Goal: Task Accomplishment & Management: Manage account settings

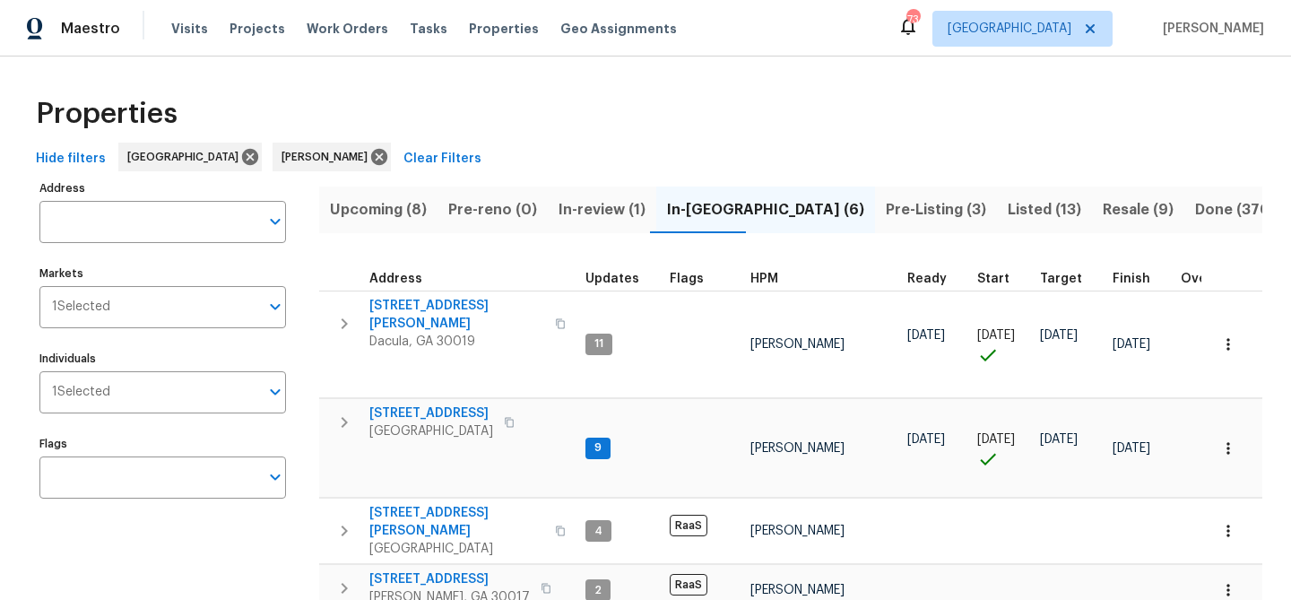
scroll to position [214, 0]
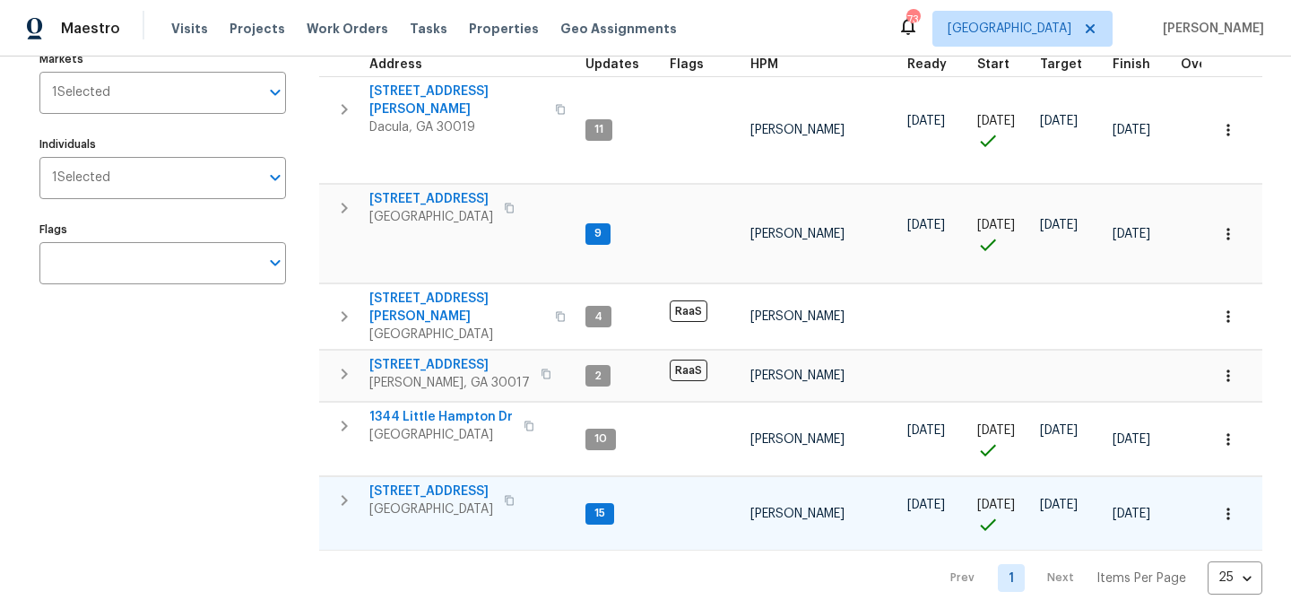
click at [436, 482] on span "[STREET_ADDRESS]" at bounding box center [431, 491] width 124 height 18
click at [433, 482] on span "[STREET_ADDRESS]" at bounding box center [431, 491] width 124 height 18
click at [426, 190] on span "550 Wayside Dr" at bounding box center [431, 199] width 124 height 18
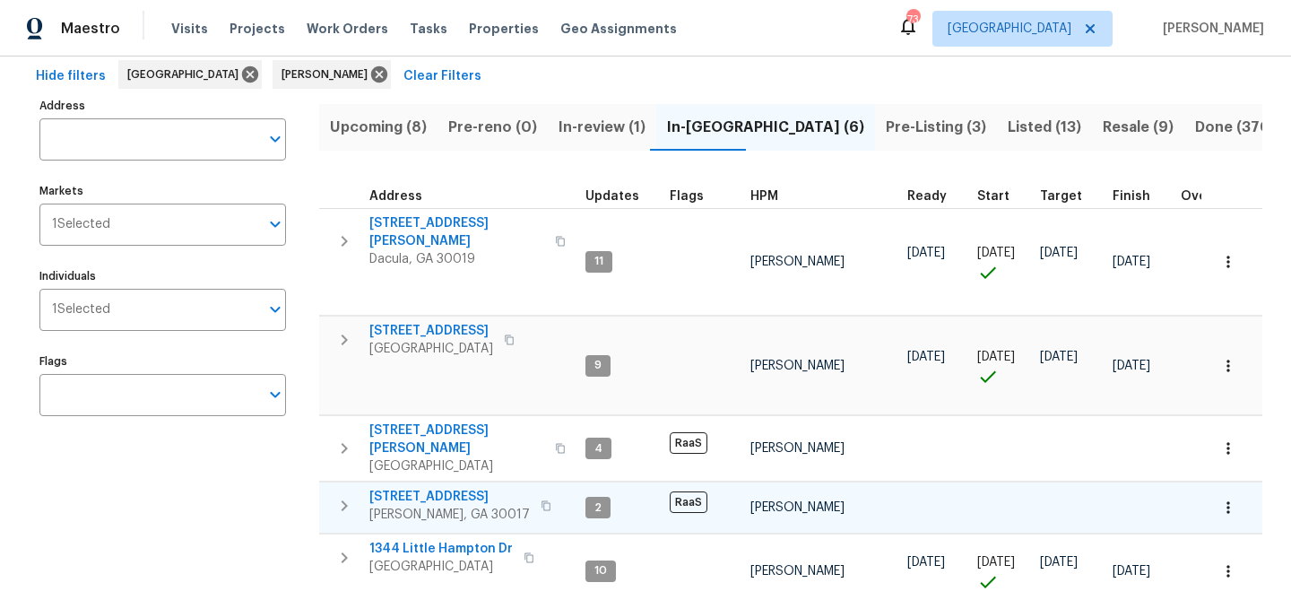
scroll to position [85, 0]
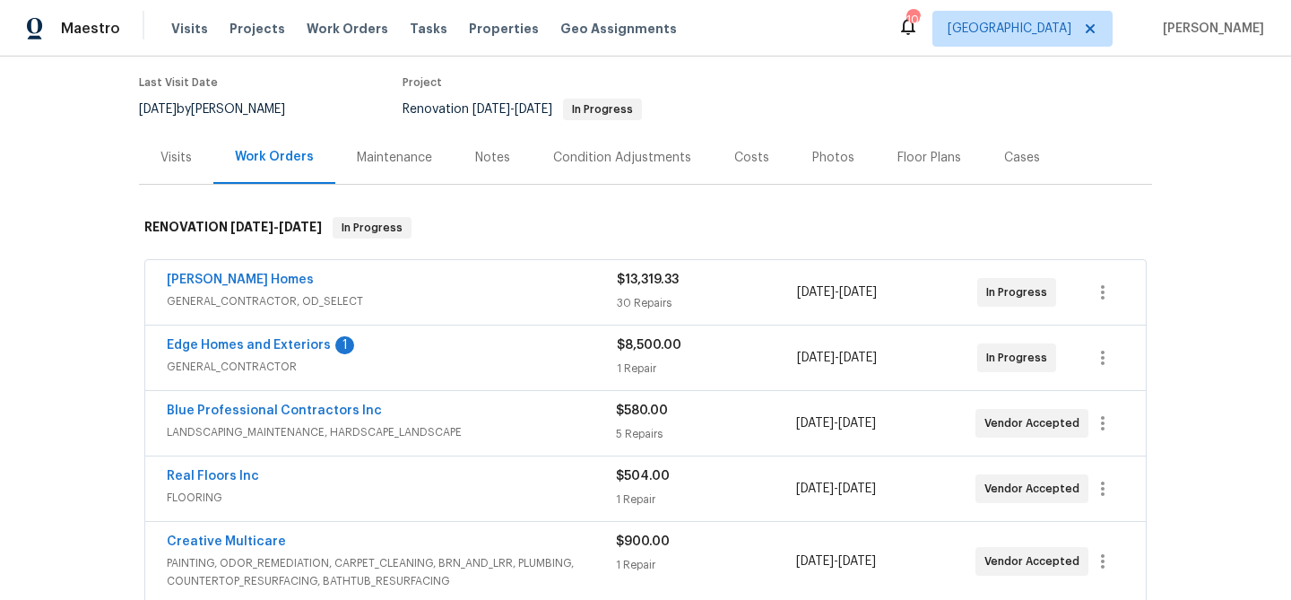
scroll to position [273, 0]
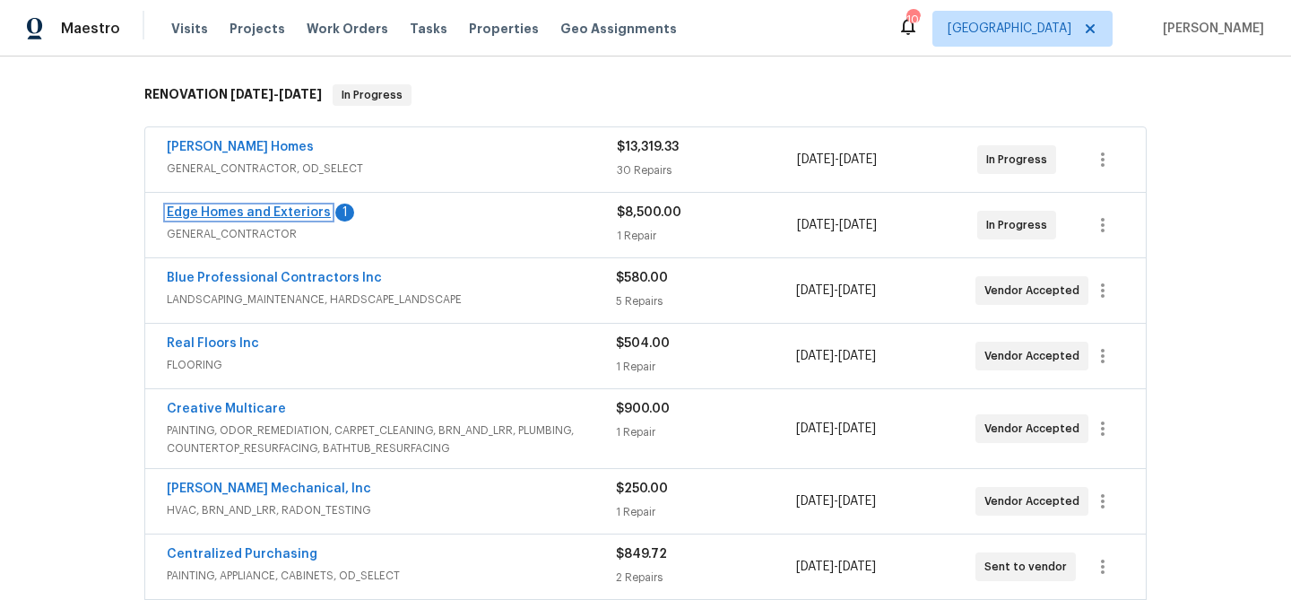
click at [259, 212] on link "Edge Homes and Exteriors" at bounding box center [249, 212] width 164 height 13
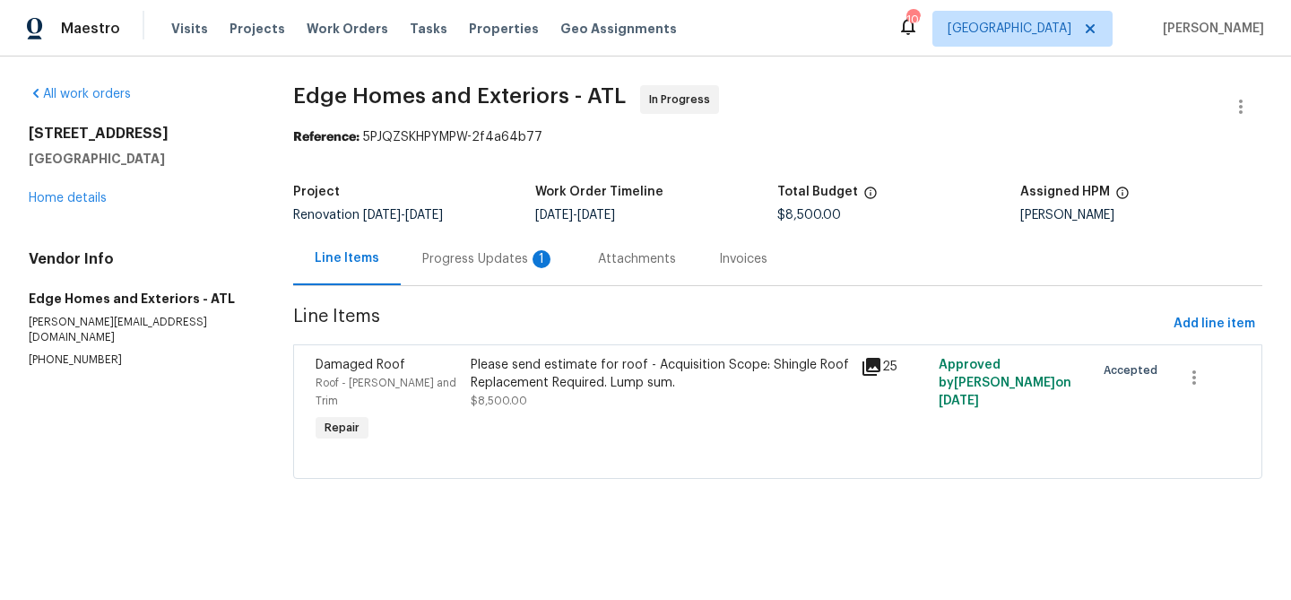
click at [445, 258] on div "Progress Updates 1" at bounding box center [488, 259] width 133 height 18
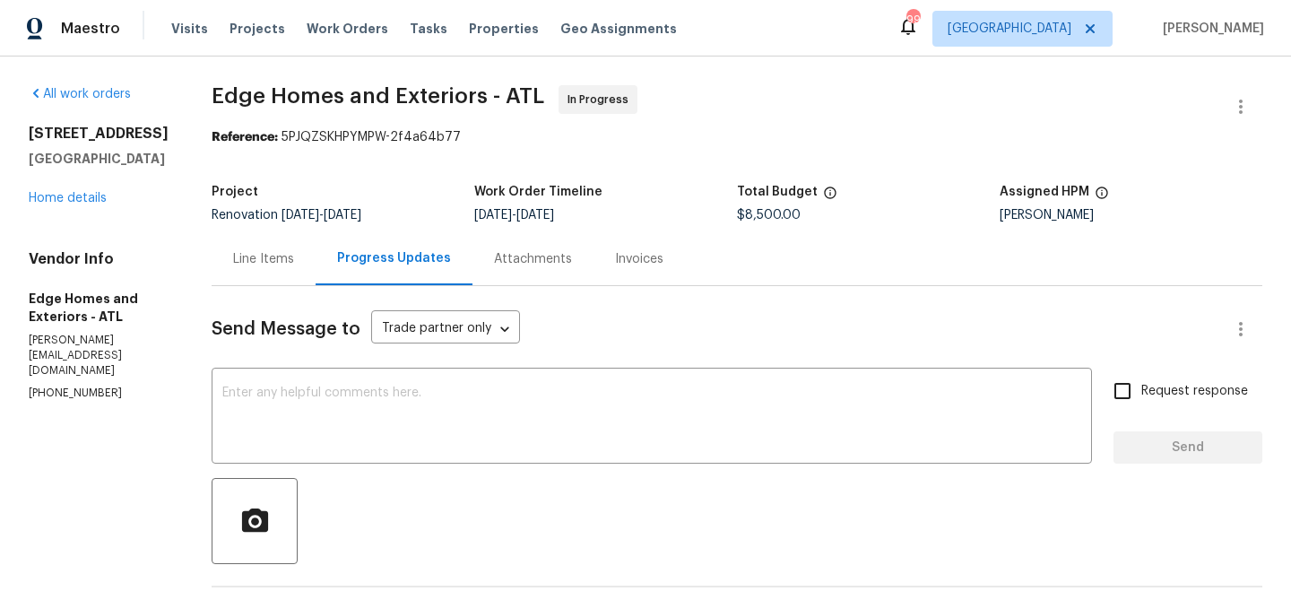
scroll to position [244, 0]
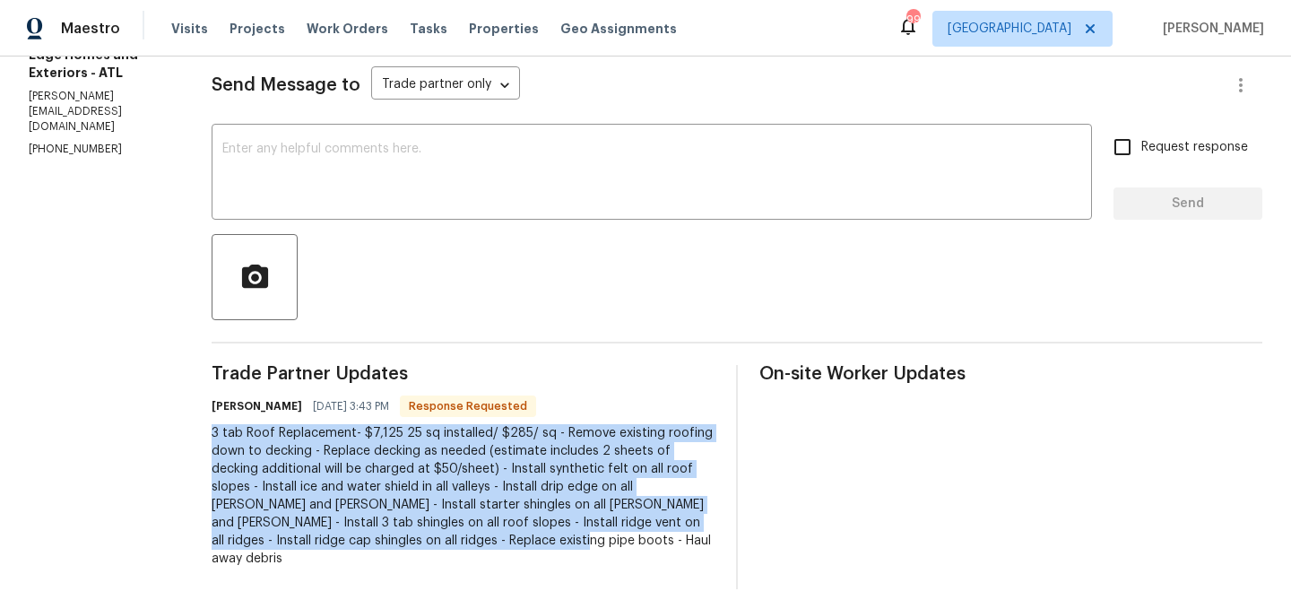
drag, startPoint x: 170, startPoint y: 431, endPoint x: 297, endPoint y: 529, distance: 159.8
click at [287, 536] on div "3 tab Roof Replacement- $7,125 25 sq installed/ $285/ sq - Remove existing roof…" at bounding box center [463, 495] width 503 height 143
copy div "3 tab Roof Replacement- $7,125 25 sq installed/ $285/ sq - Remove existing roof…"
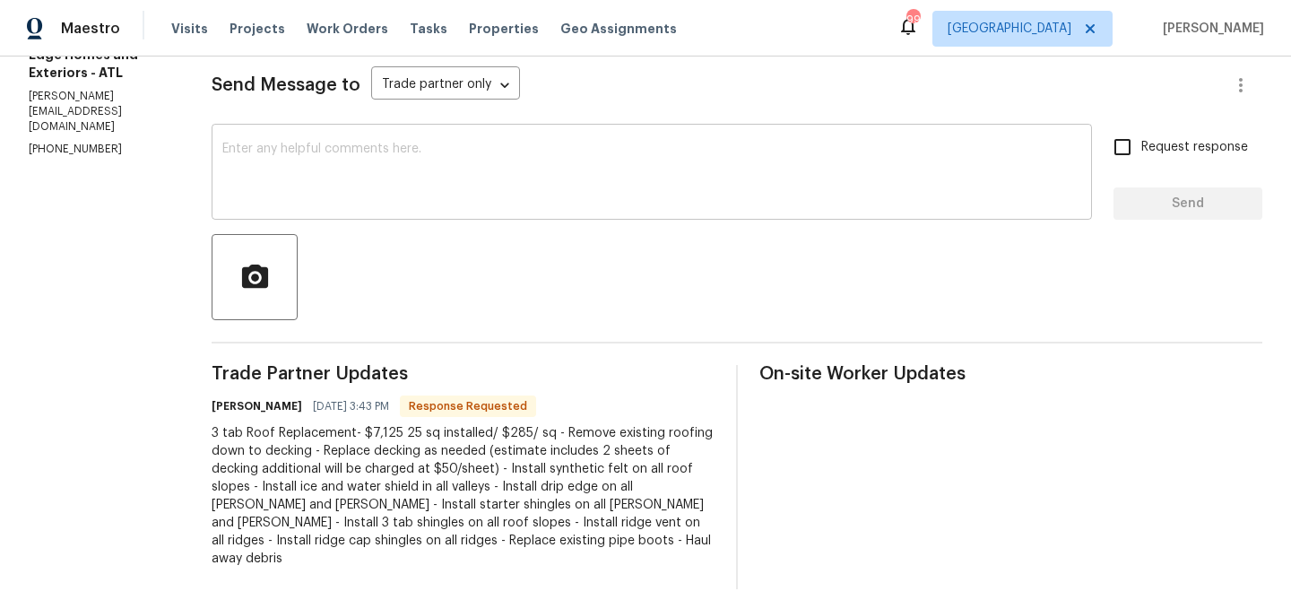
click at [470, 168] on textarea at bounding box center [651, 174] width 859 height 63
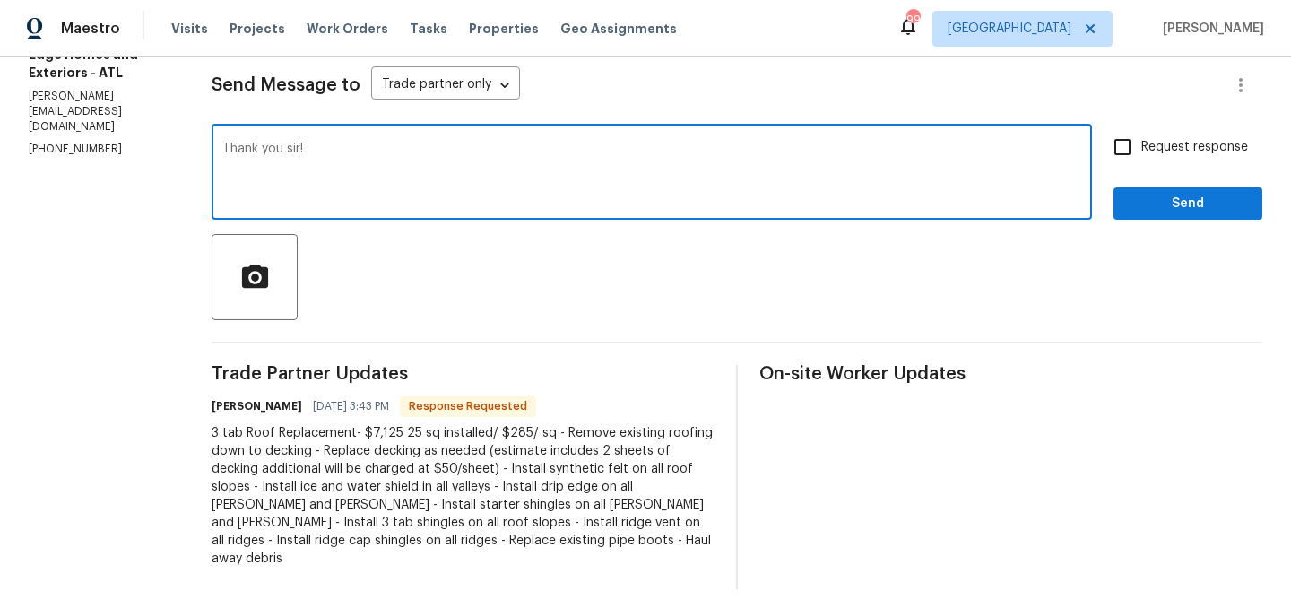
type textarea "Thank you sir!"
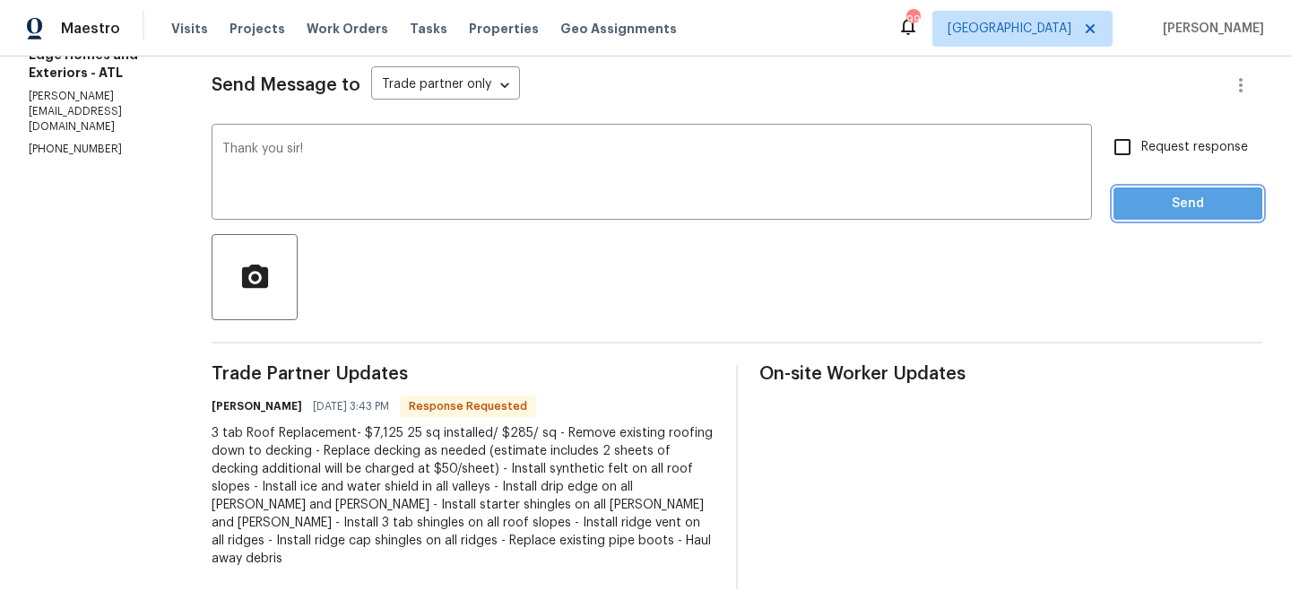
click at [1184, 198] on span "Send" at bounding box center [1188, 204] width 120 height 22
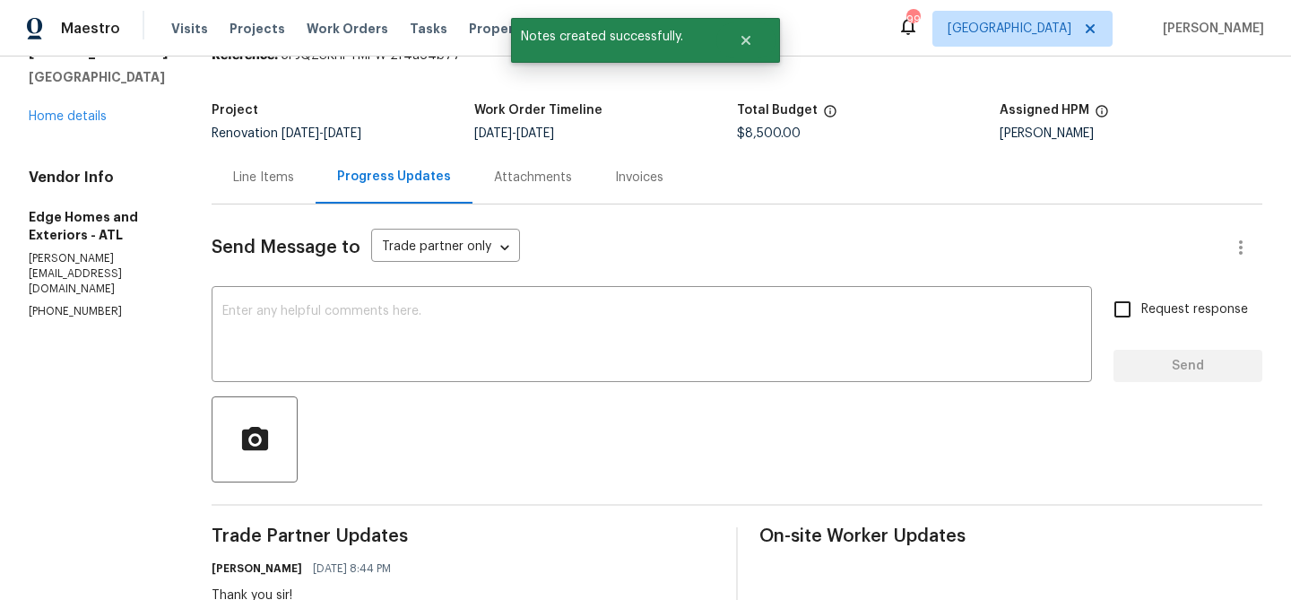
scroll to position [0, 0]
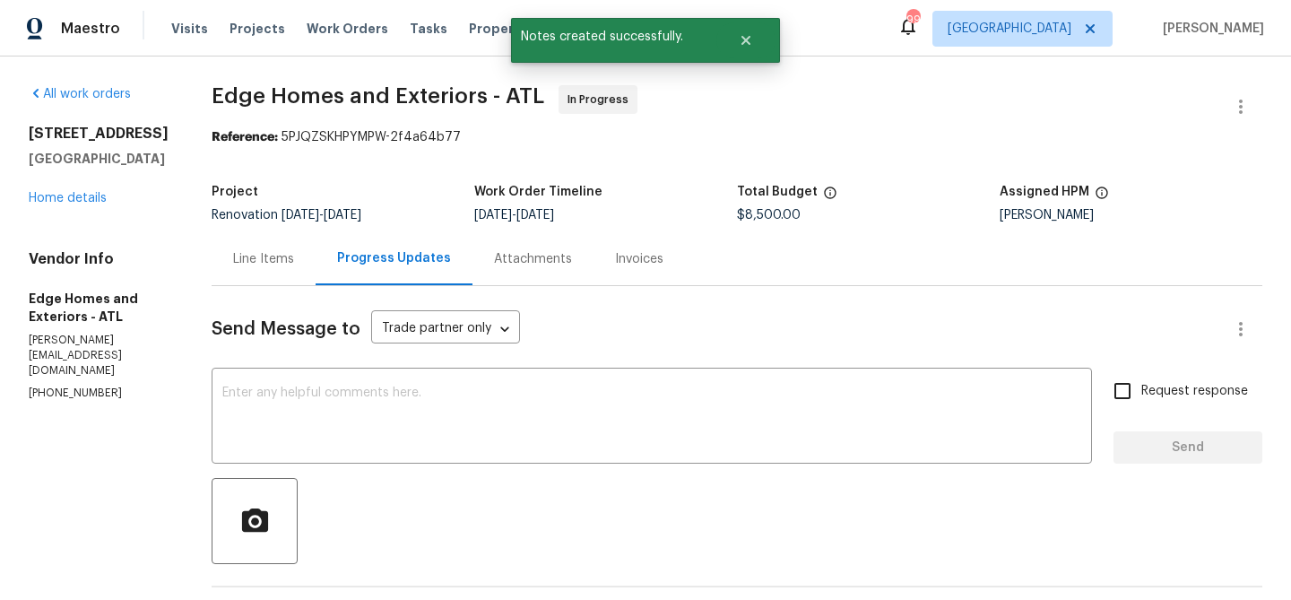
click at [233, 258] on div "Line Items" at bounding box center [263, 259] width 61 height 18
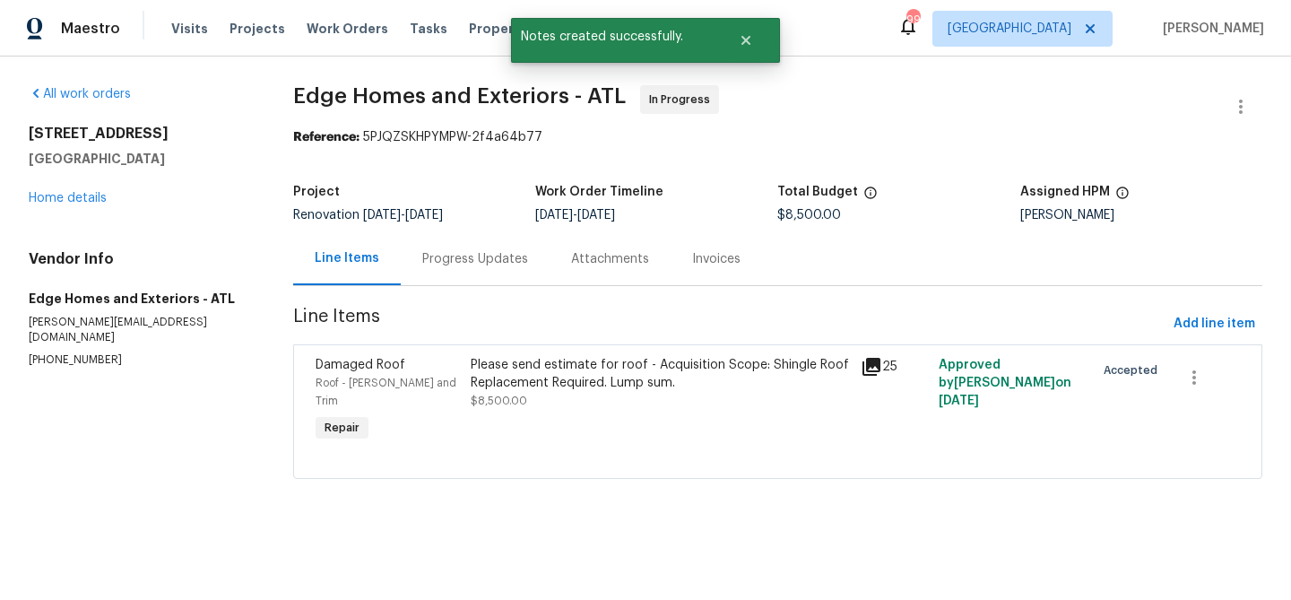
click at [563, 362] on div "Please send estimate for roof - Acquisition Scope: Shingle Roof Replacement Req…" at bounding box center [660, 374] width 379 height 36
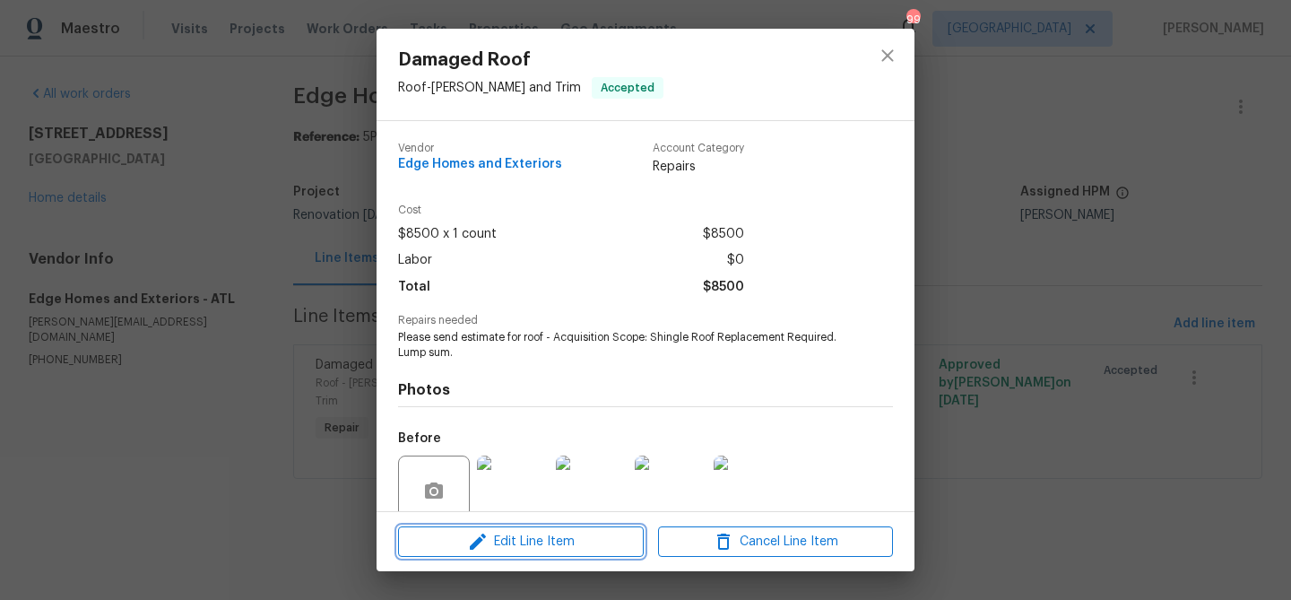
click at [552, 550] on span "Edit Line Item" at bounding box center [520, 542] width 235 height 22
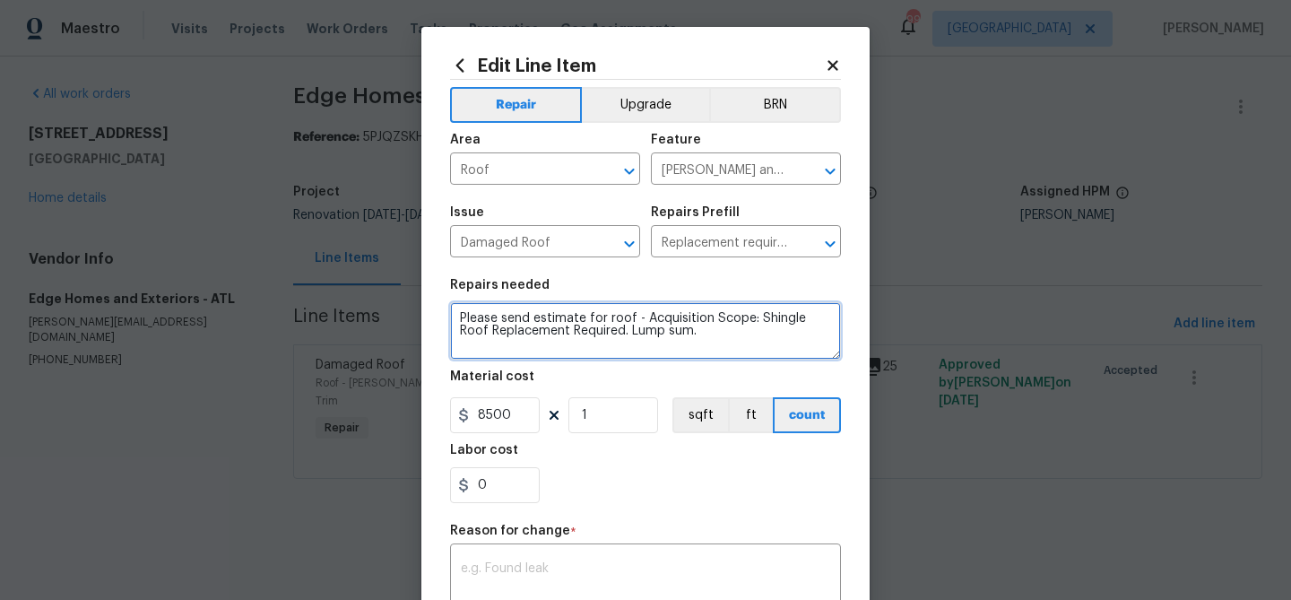
click at [516, 323] on textarea "Please send estimate for roof - Acquisition Scope: Shingle Roof Replacement Req…" at bounding box center [645, 330] width 391 height 57
paste textarea "3 tab Roof Replacement- $7,125 25 sq installed/ $285/ sq - Remove existing roof…"
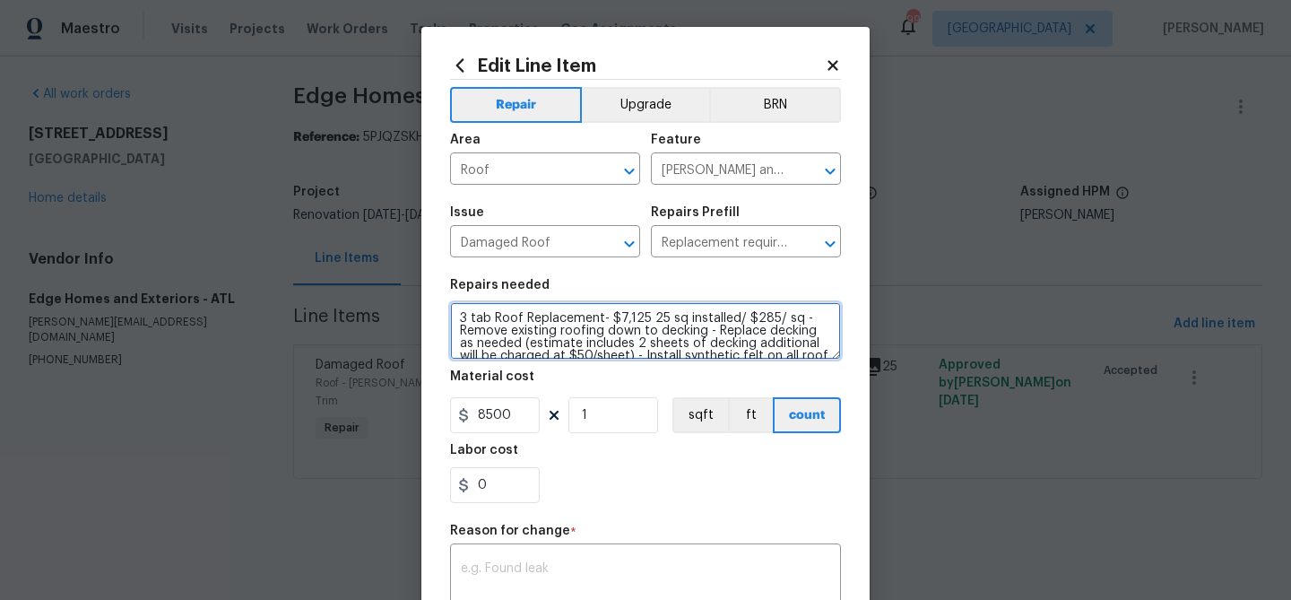
type textarea "3 tab Roof Replacement- $7,125 25 sq installed/ $285/ sq - Remove existing roof…"
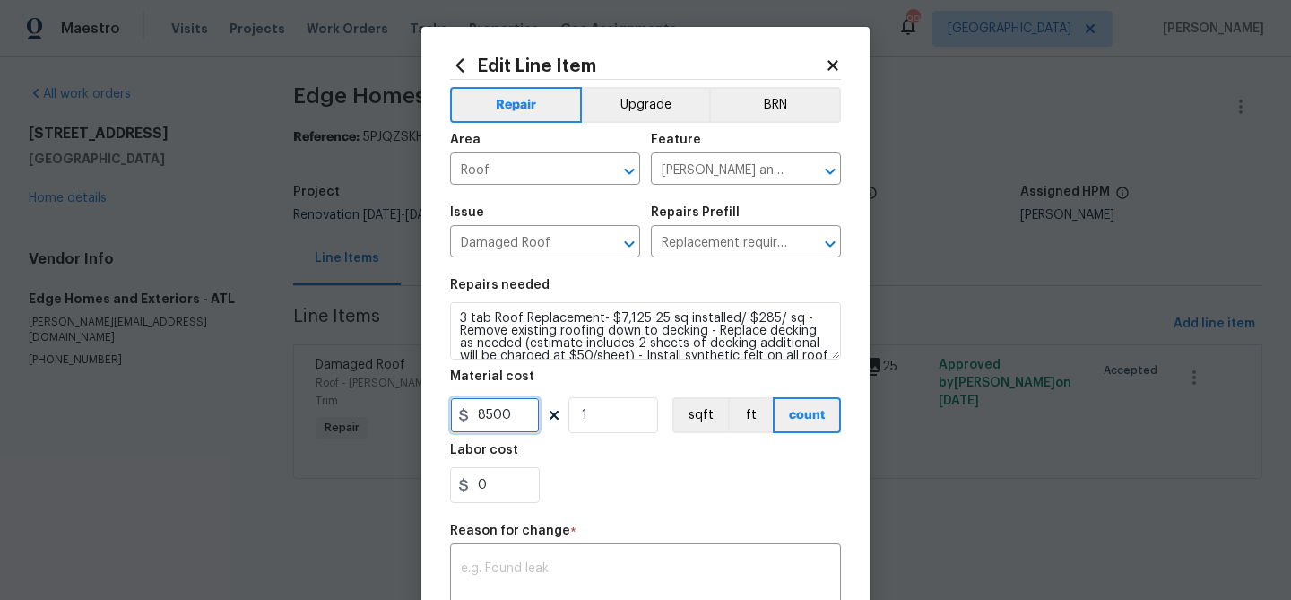
click at [499, 417] on input "8500" at bounding box center [495, 415] width 90 height 36
type input "7125"
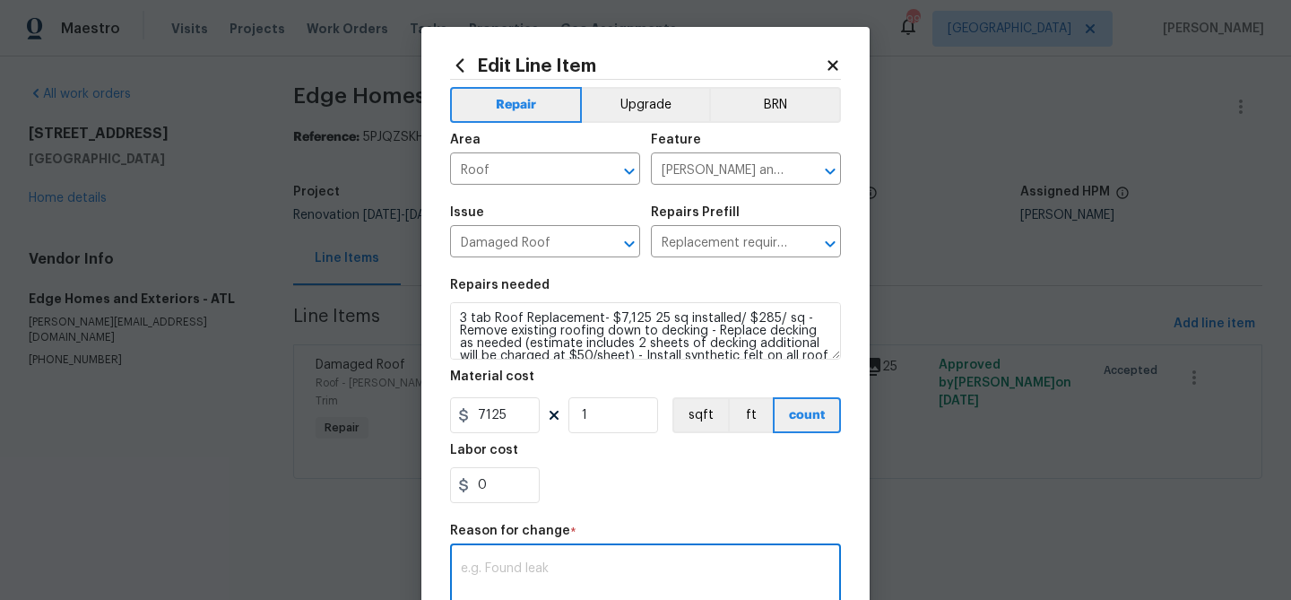
click at [588, 563] on textarea at bounding box center [645, 581] width 369 height 38
paste textarea "3 tab Roof Replacement- $7,125 25 sq installed/ $285/ sq - Remove existing roof…"
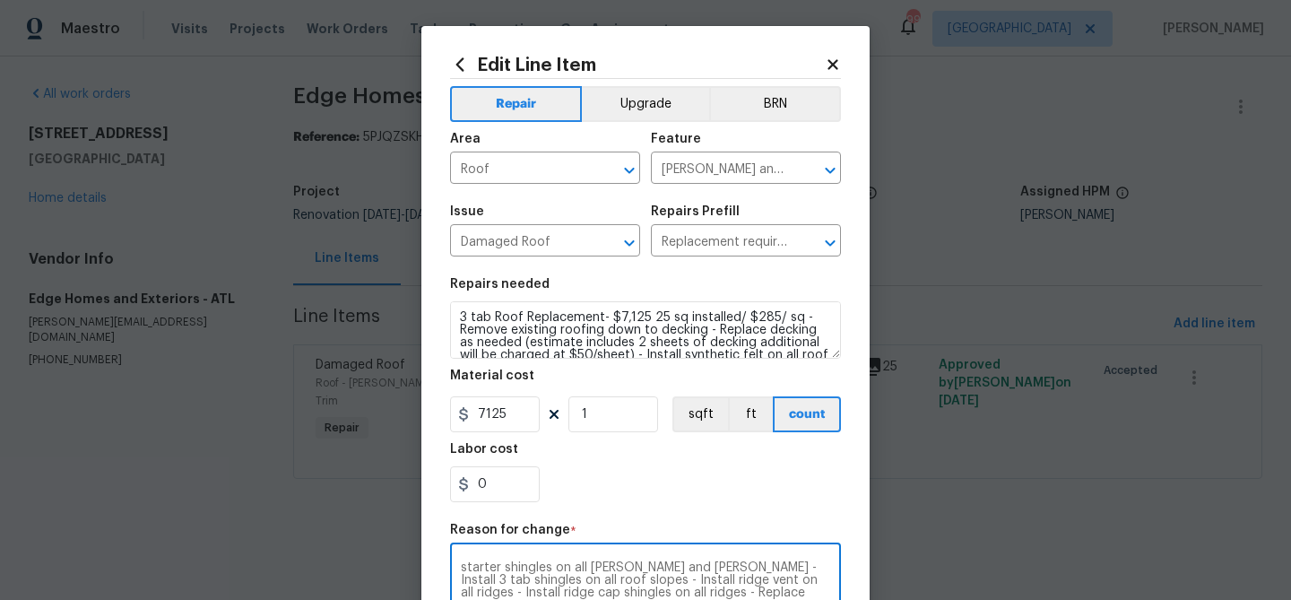
scroll to position [302, 0]
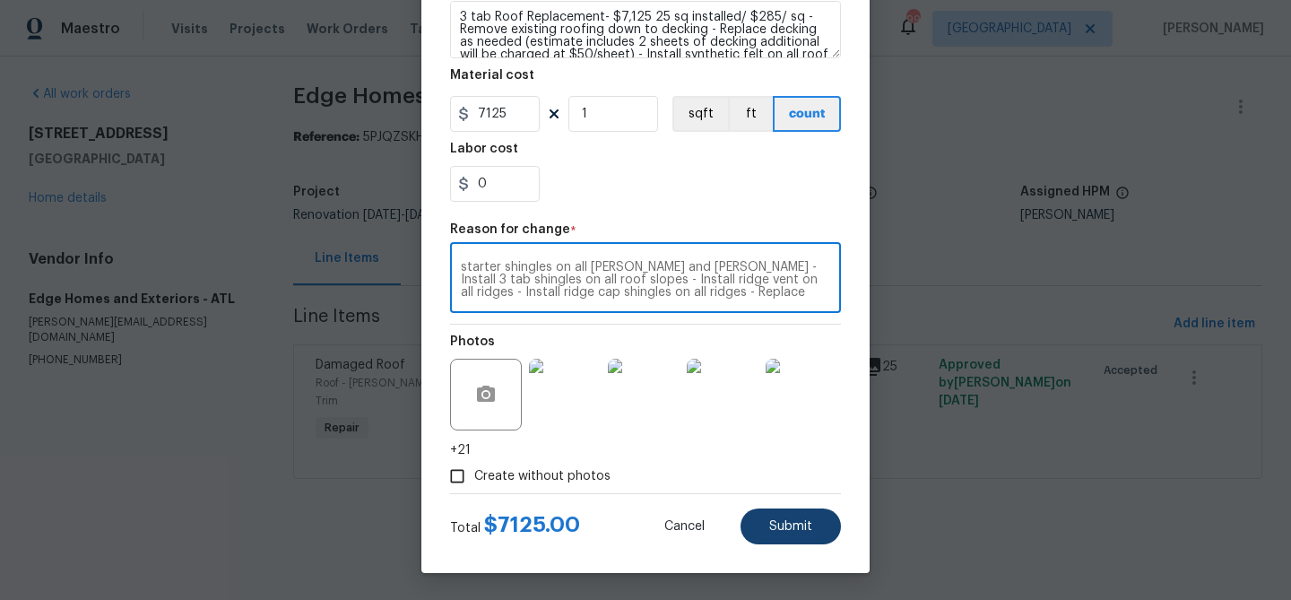
type textarea "3 tab Roof Replacement- $7,125 25 sq installed/ $285/ sq - Remove existing roof…"
click at [795, 531] on span "Submit" at bounding box center [790, 526] width 43 height 13
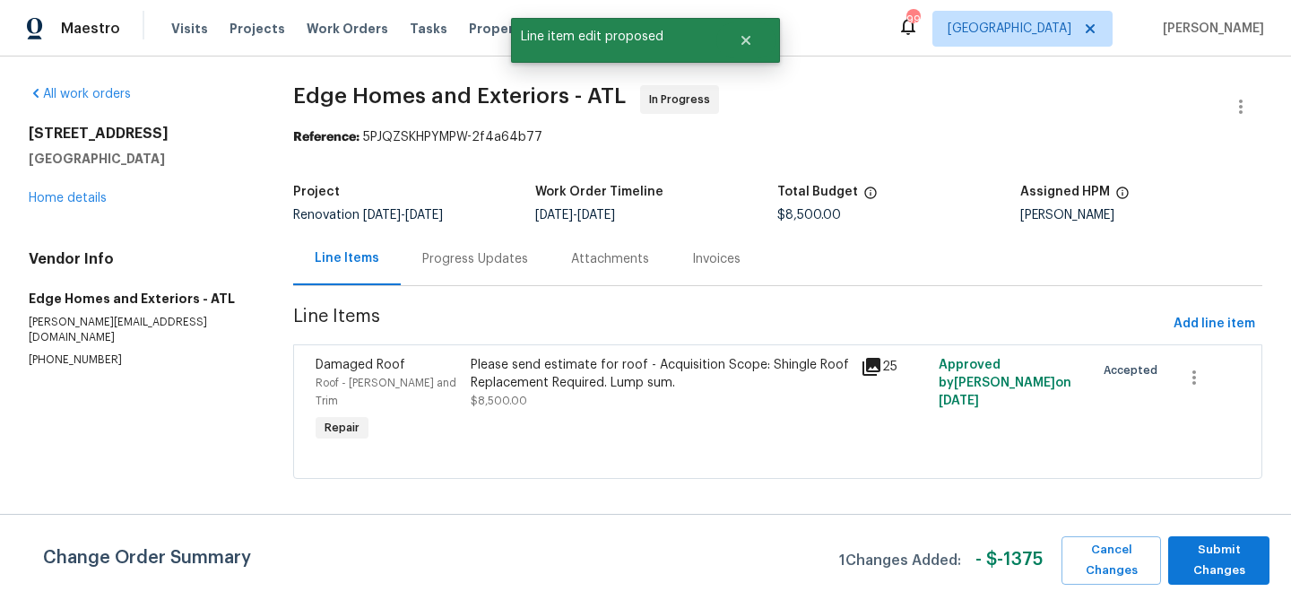
scroll to position [0, 0]
click at [1202, 550] on span "Submit Changes" at bounding box center [1218, 560] width 83 height 41
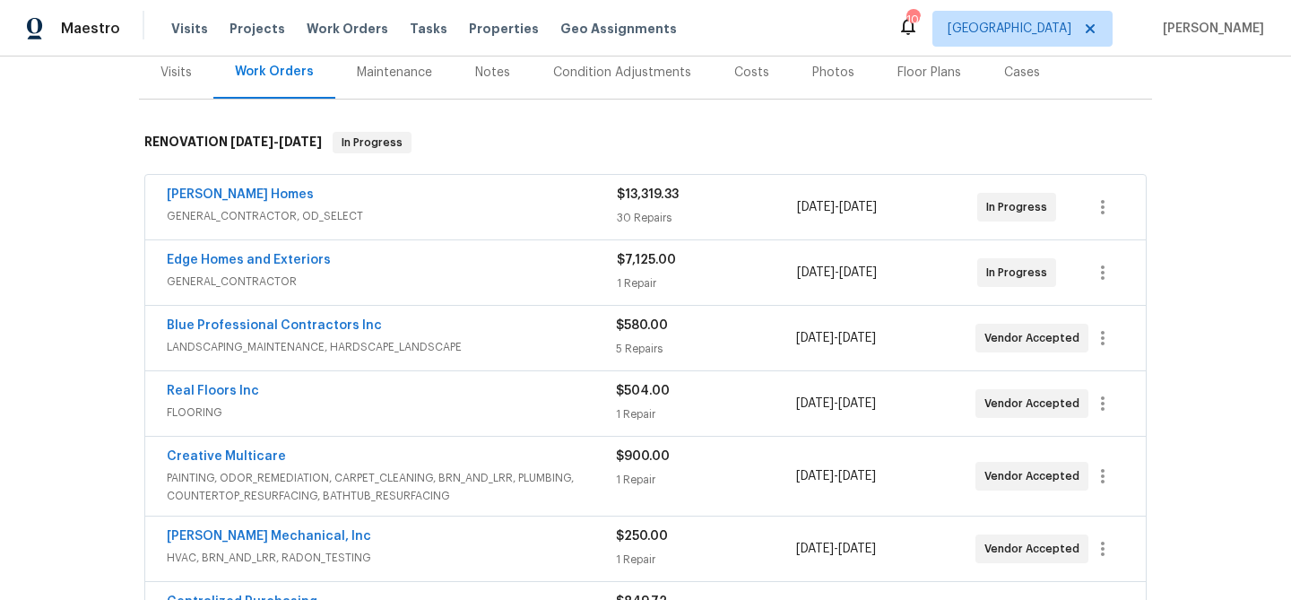
scroll to position [454, 0]
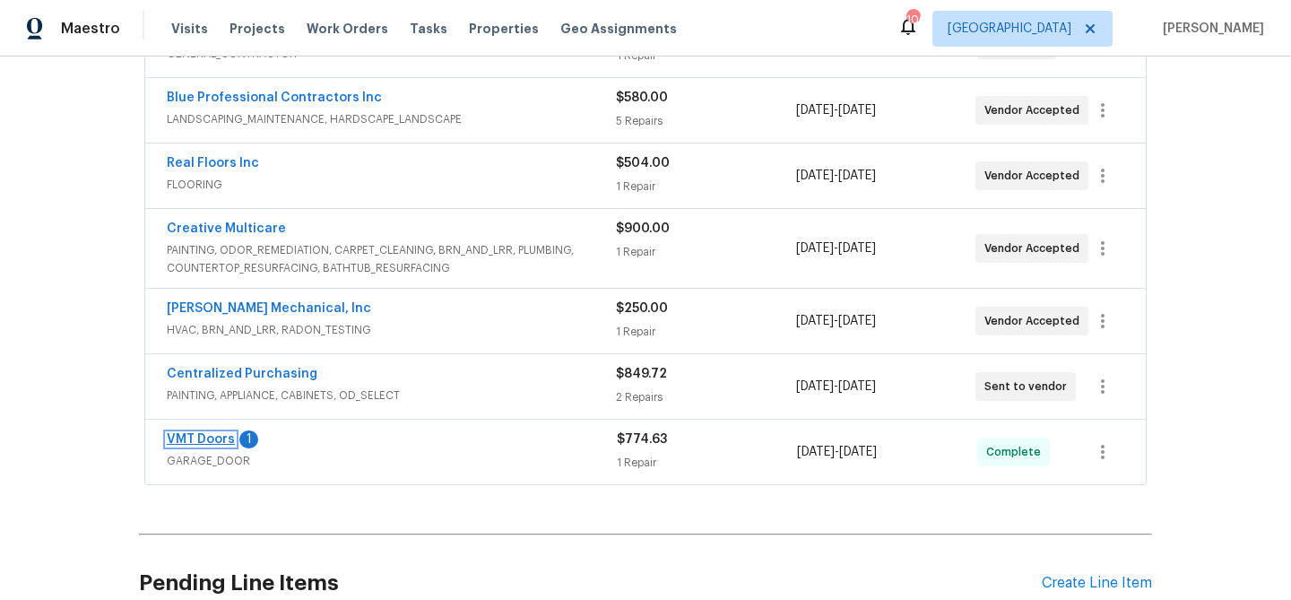
click at [220, 433] on link "VMT Doors" at bounding box center [201, 439] width 68 height 13
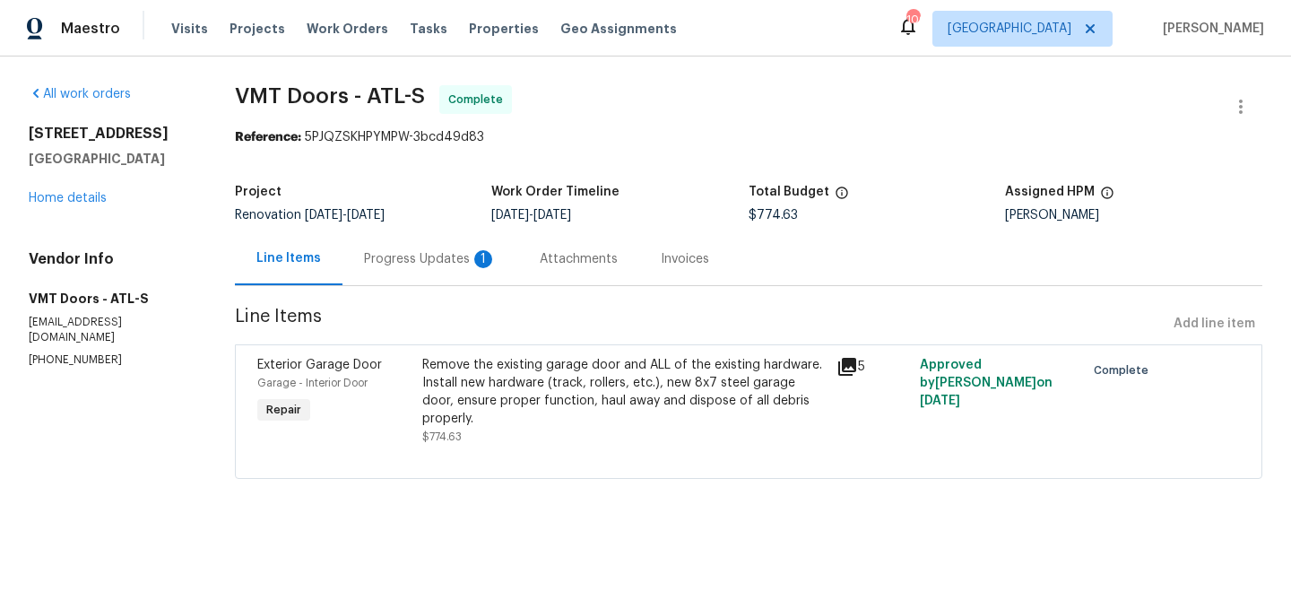
click at [394, 258] on div "Progress Updates 1" at bounding box center [430, 259] width 133 height 18
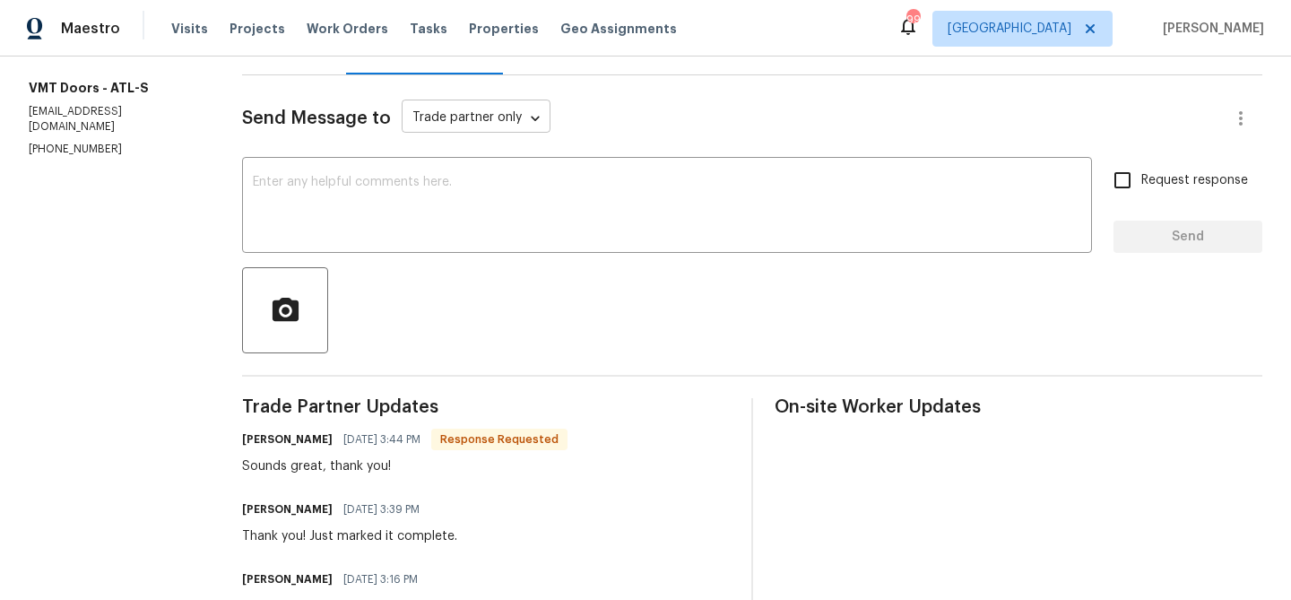
scroll to position [394, 0]
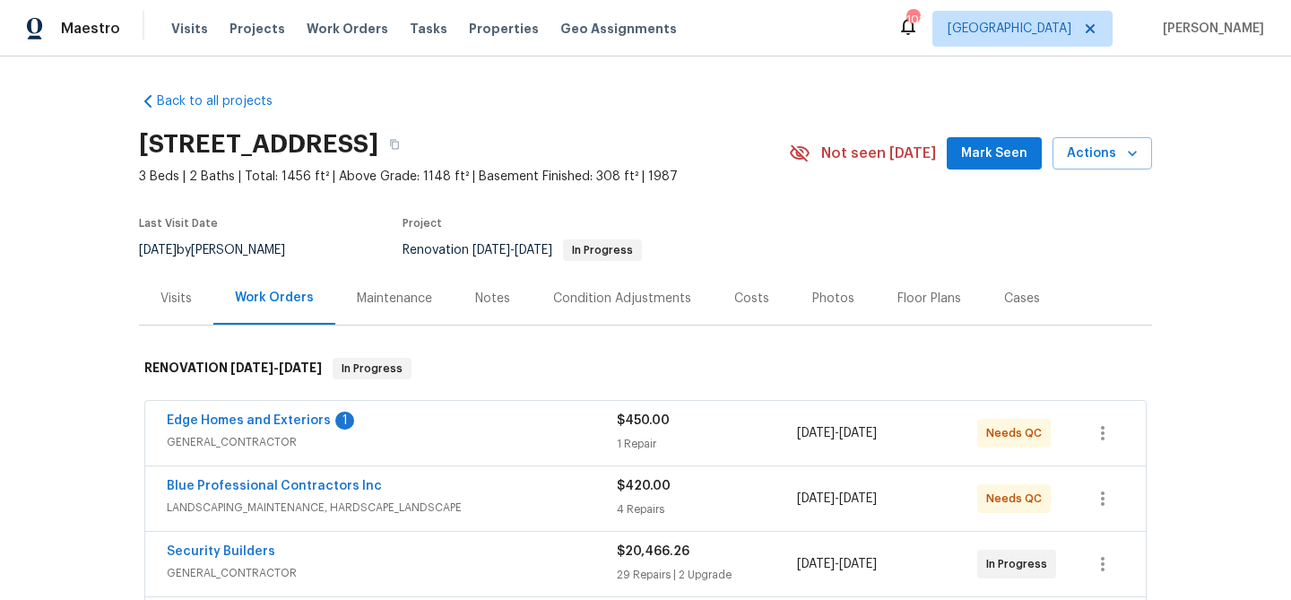
click at [974, 154] on span "Mark Seen" at bounding box center [994, 154] width 66 height 22
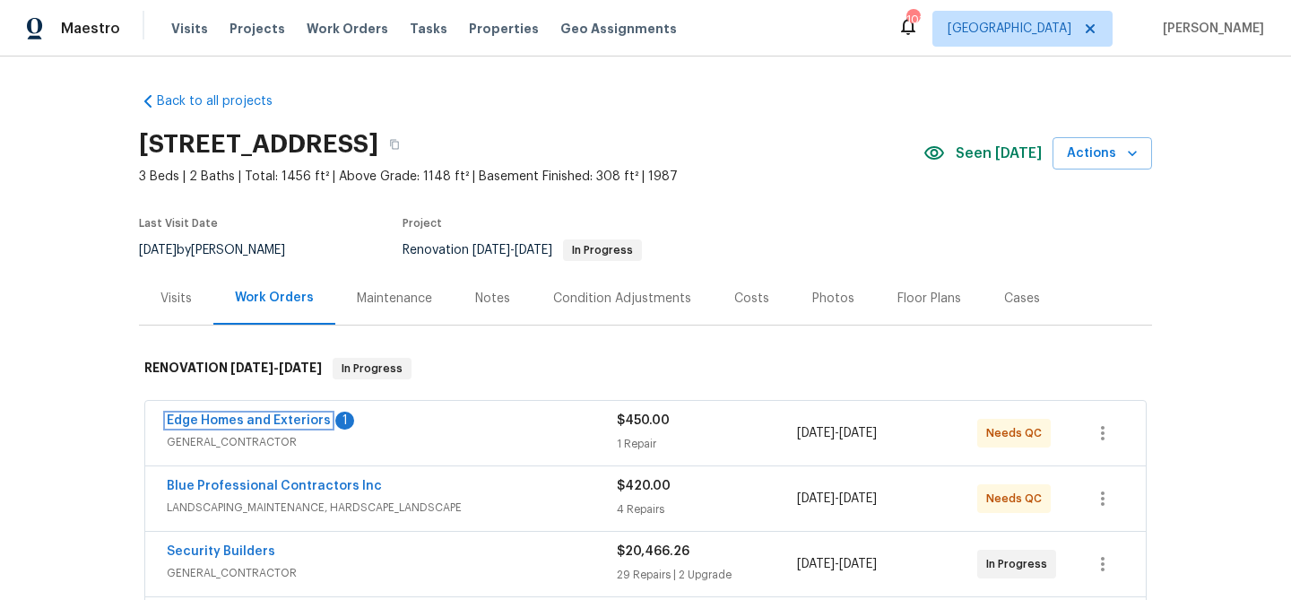
click at [220, 414] on link "Edge Homes and Exteriors" at bounding box center [249, 420] width 164 height 13
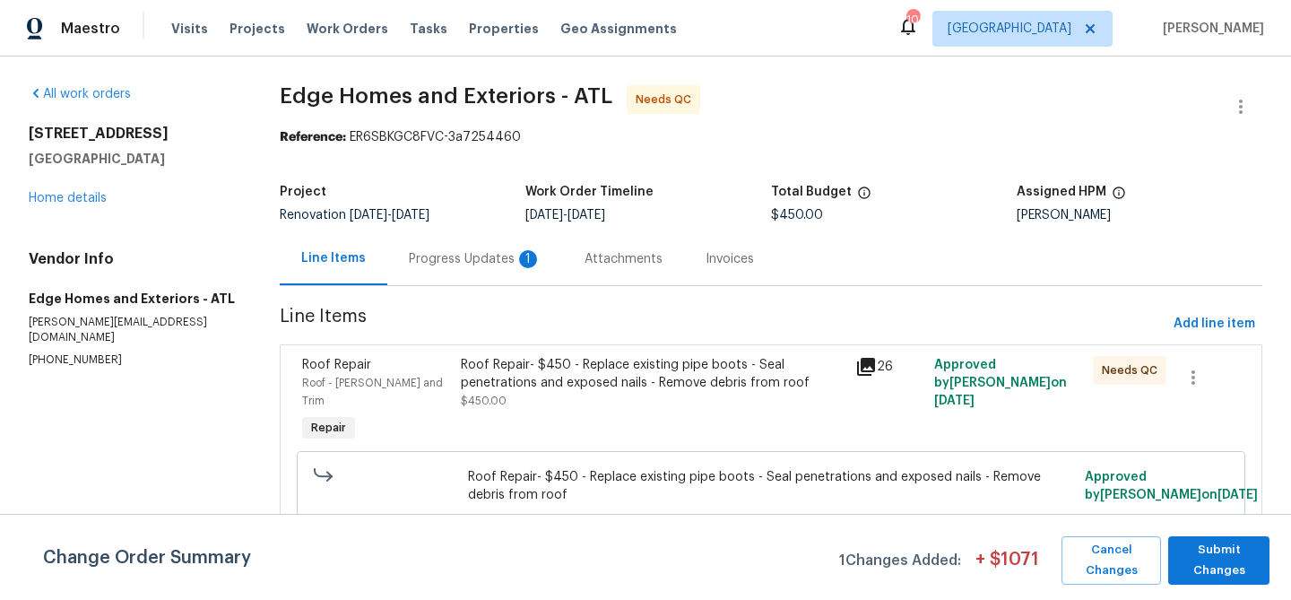
click at [445, 252] on div "Progress Updates 1" at bounding box center [475, 259] width 133 height 18
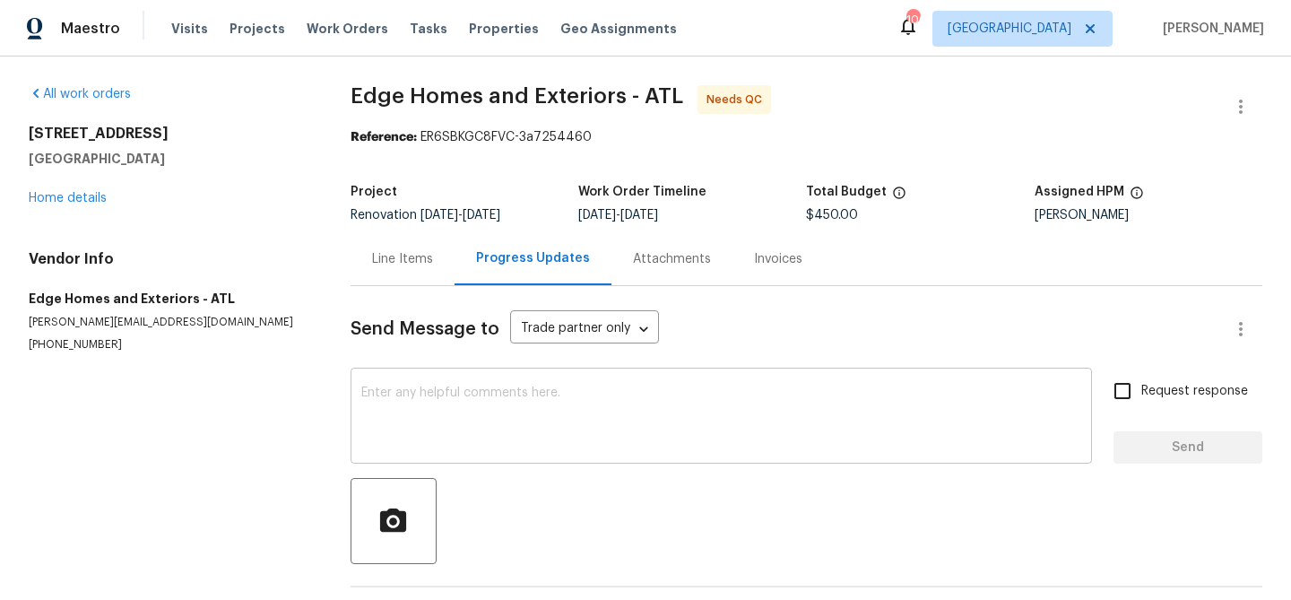
click at [483, 383] on div "x ​" at bounding box center [720, 417] width 741 height 91
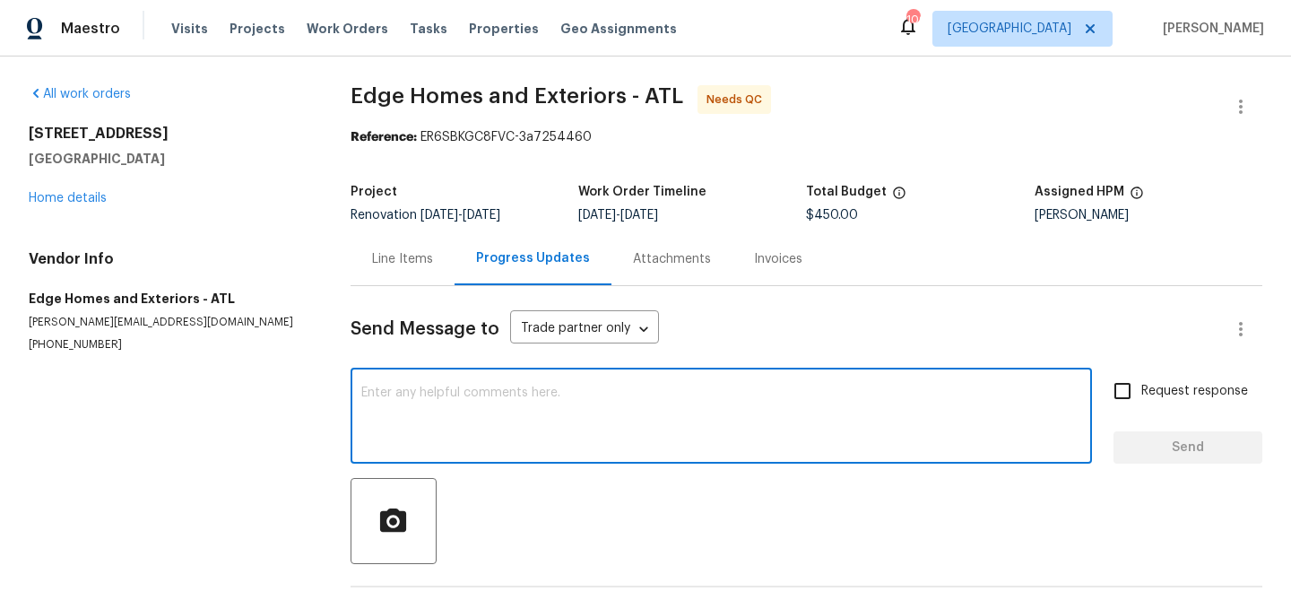
click at [401, 257] on div "Line Items" at bounding box center [402, 259] width 61 height 18
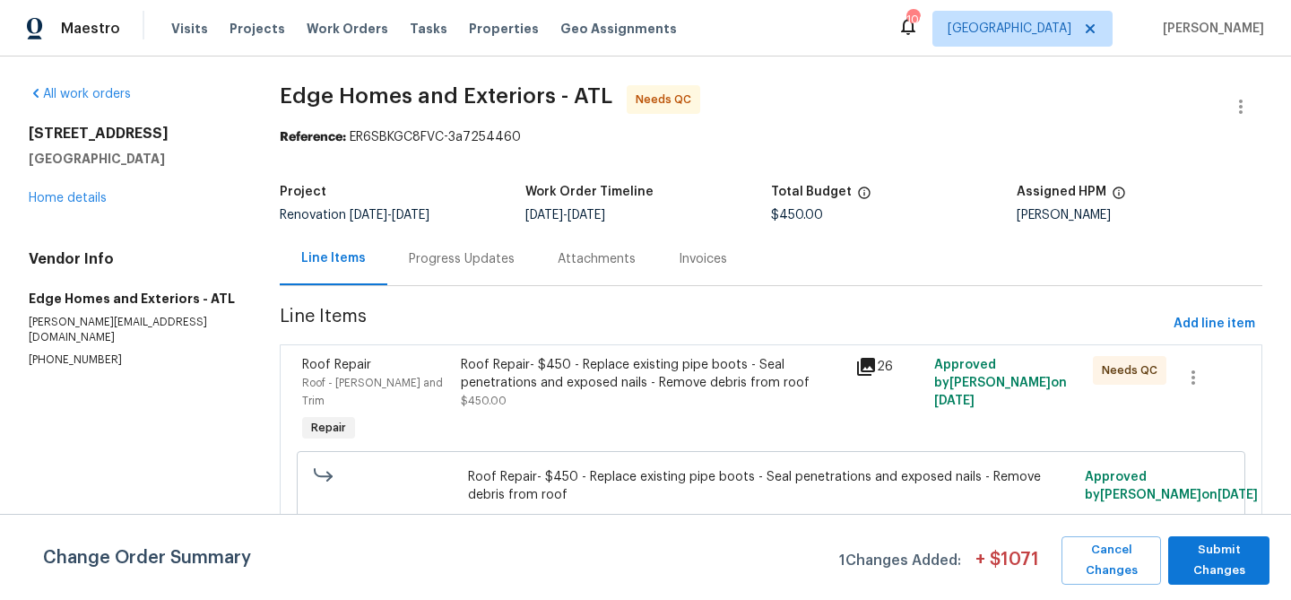
scroll to position [39, 0]
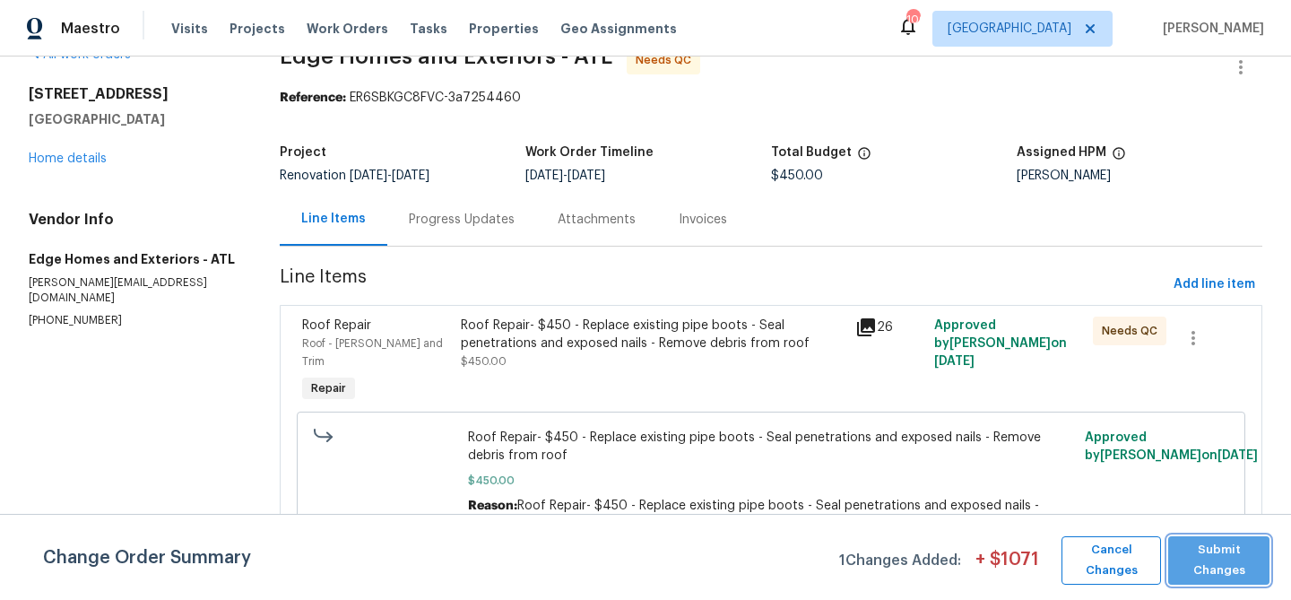
drag, startPoint x: 1204, startPoint y: 556, endPoint x: 1080, endPoint y: 541, distance: 124.6
click at [1203, 556] on span "Submit Changes" at bounding box center [1218, 560] width 83 height 41
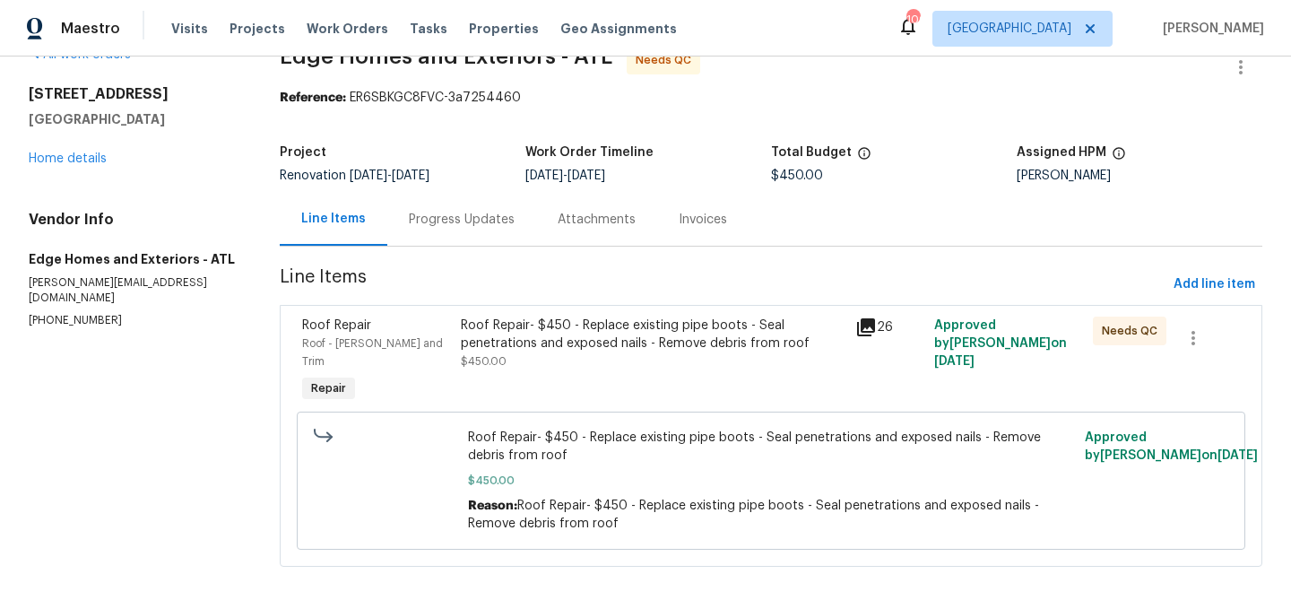
click at [596, 341] on div "Roof Repair- $450 - Replace existing pipe boots - Seal penetrations and exposed…" at bounding box center [653, 334] width 385 height 36
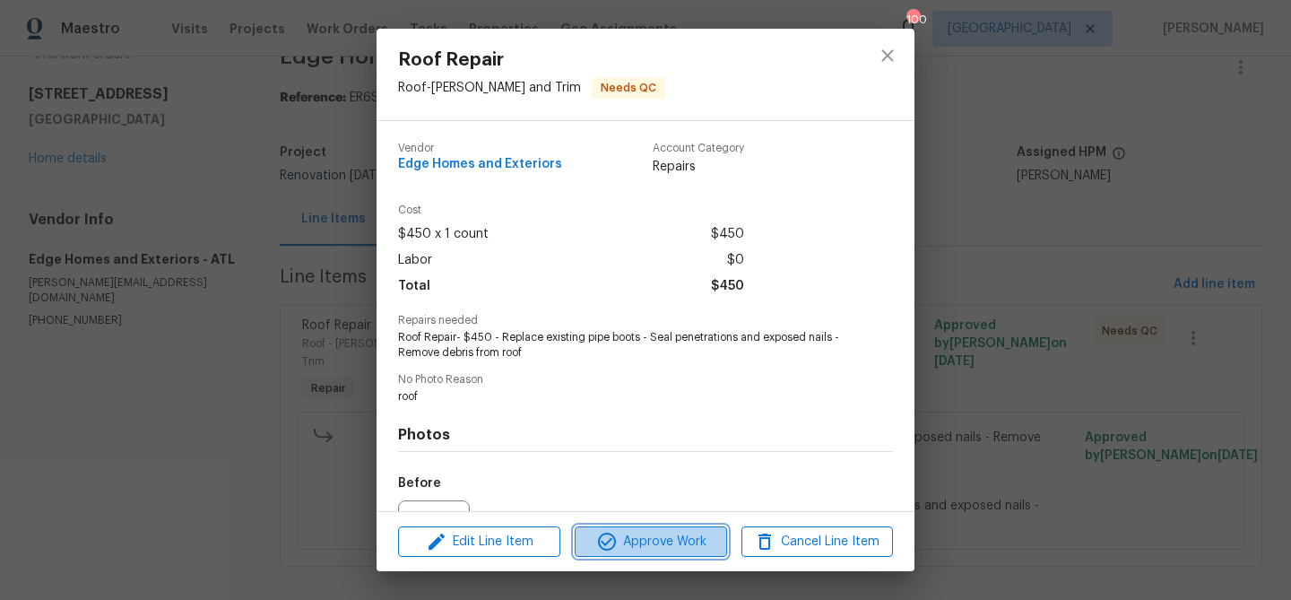
click at [680, 546] on span "Approve Work" at bounding box center [650, 542] width 141 height 22
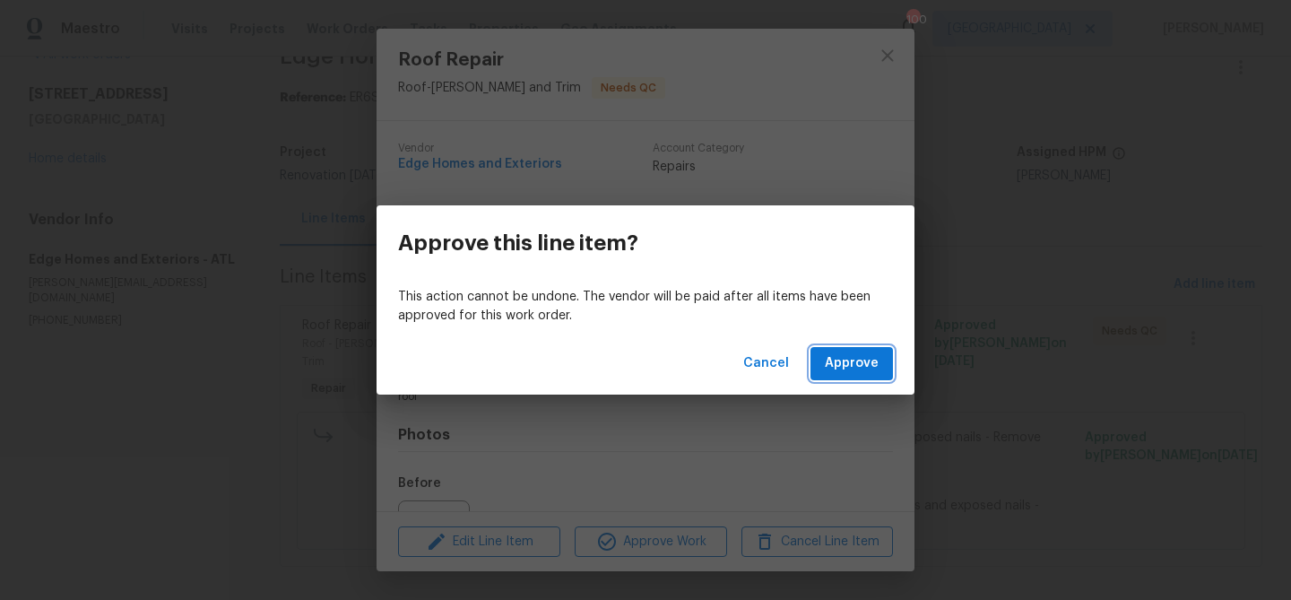
click at [871, 367] on span "Approve" at bounding box center [852, 363] width 54 height 22
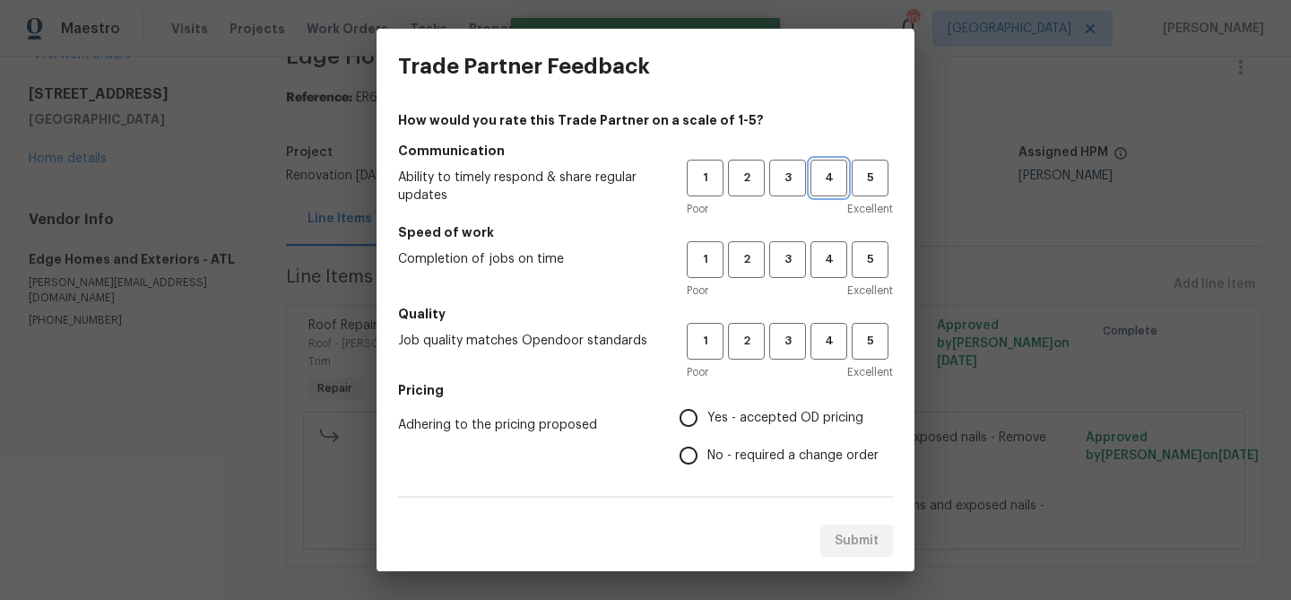
drag, startPoint x: 839, startPoint y: 172, endPoint x: 826, endPoint y: 222, distance: 52.0
click at [839, 172] on span "4" at bounding box center [828, 178] width 33 height 21
click at [818, 271] on button "4" at bounding box center [828, 259] width 37 height 37
drag, startPoint x: 823, startPoint y: 331, endPoint x: 728, endPoint y: 402, distance: 119.0
click at [821, 332] on span "4" at bounding box center [828, 341] width 33 height 21
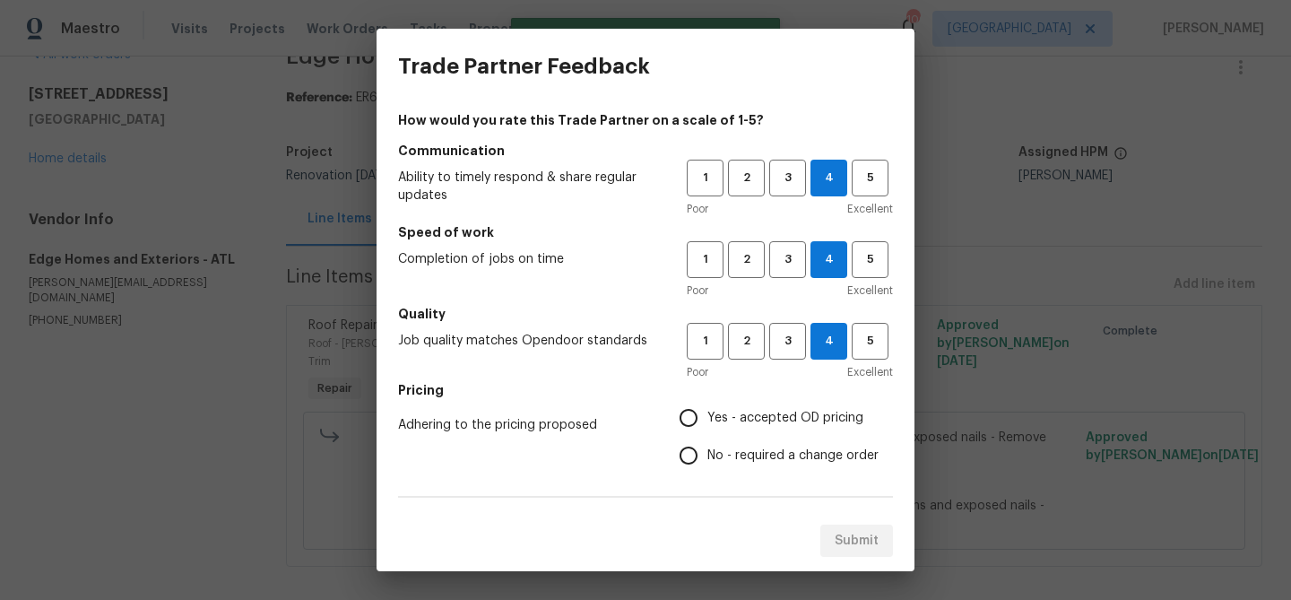
click at [717, 410] on span "Yes - accepted OD pricing" at bounding box center [785, 418] width 156 height 19
click at [707, 410] on input "Yes - accepted OD pricing" at bounding box center [689, 418] width 38 height 38
radio input "true"
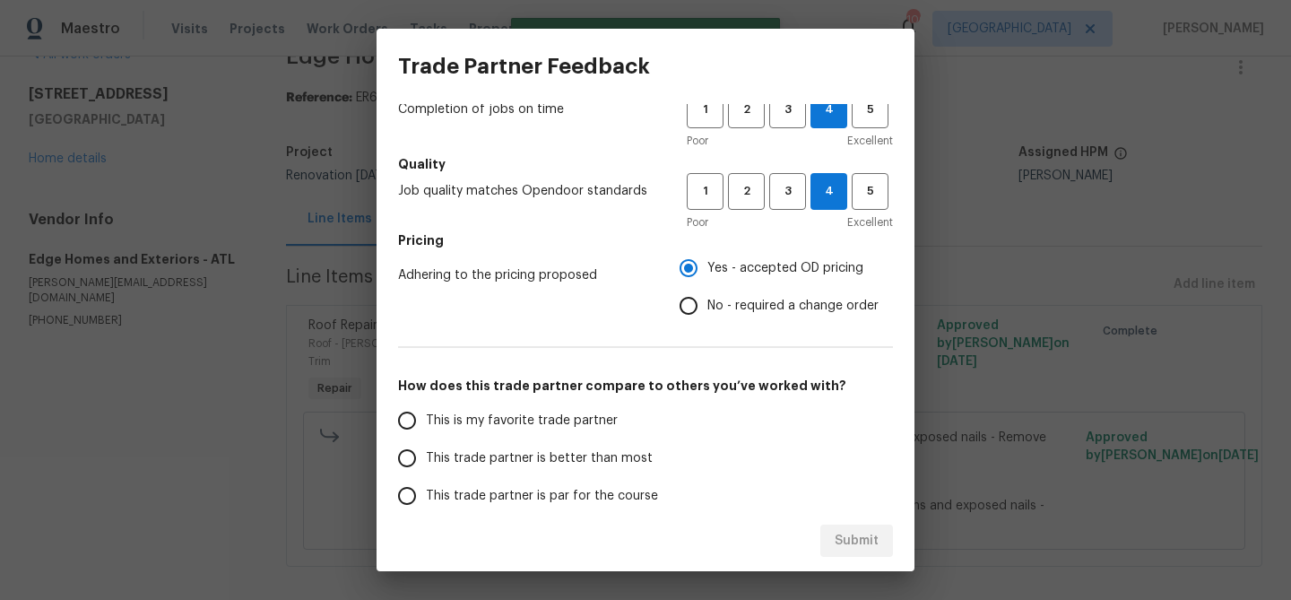
scroll to position [211, 0]
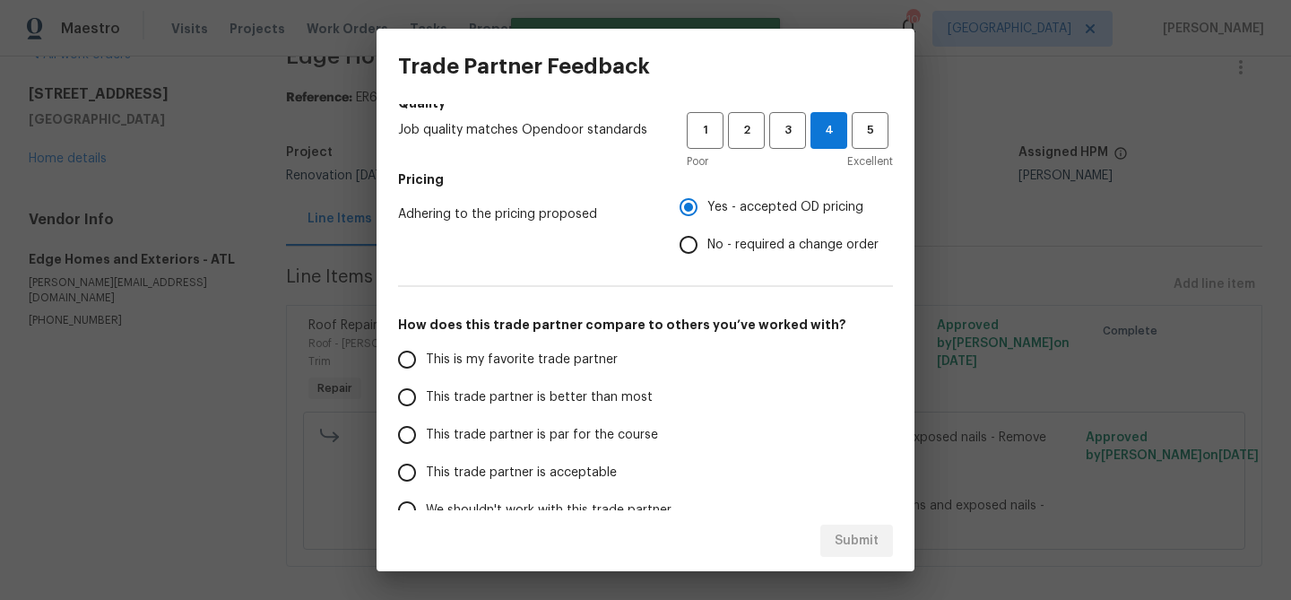
drag, startPoint x: 599, startPoint y: 392, endPoint x: 737, endPoint y: 500, distance: 175.6
click at [600, 392] on span "This trade partner is better than most" at bounding box center [539, 397] width 227 height 19
click at [426, 392] on input "This trade partner is better than most" at bounding box center [407, 397] width 38 height 38
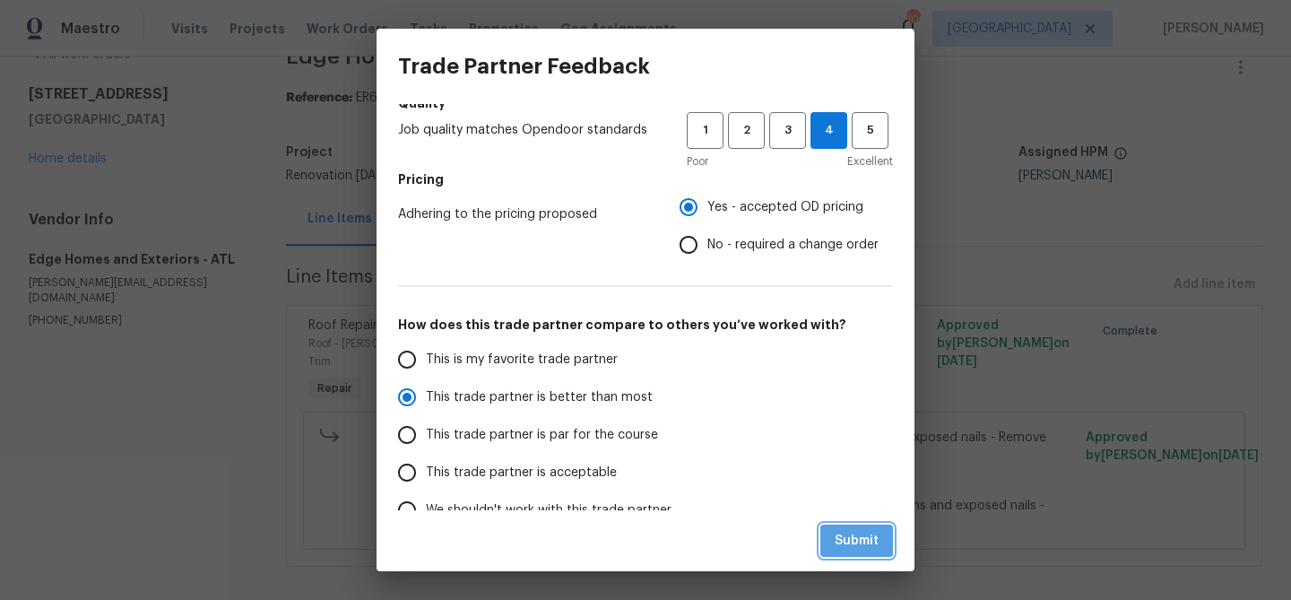
click at [847, 533] on span "Submit" at bounding box center [857, 541] width 44 height 22
radio input "true"
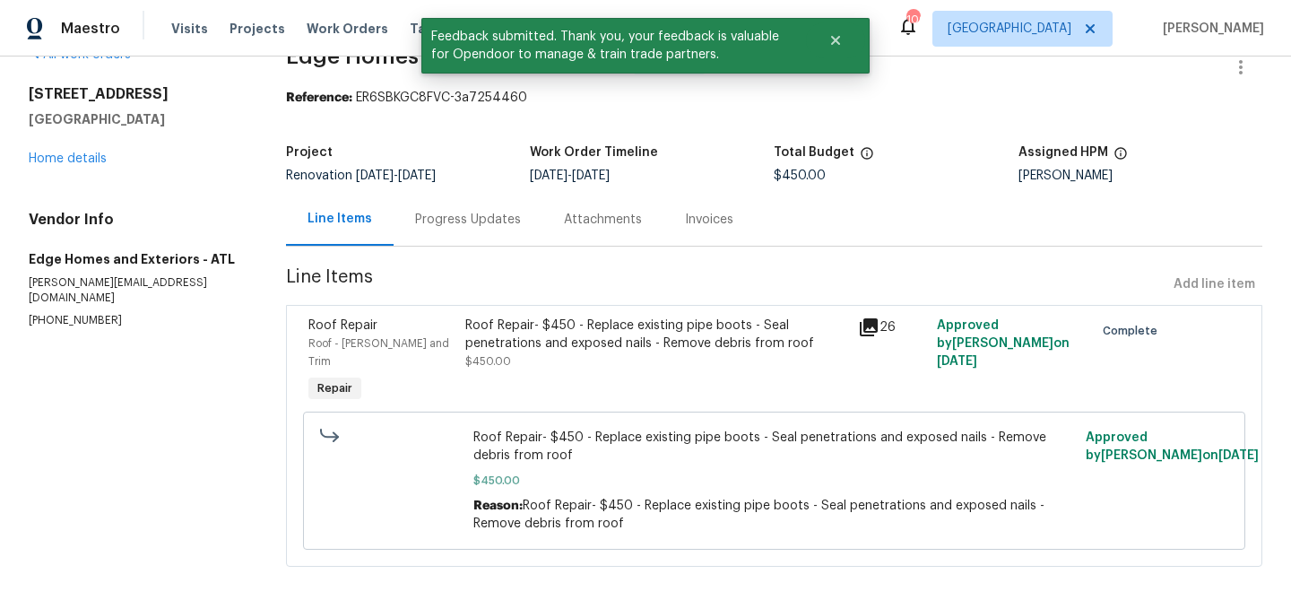
click at [443, 217] on div "Progress Updates" at bounding box center [468, 220] width 106 height 18
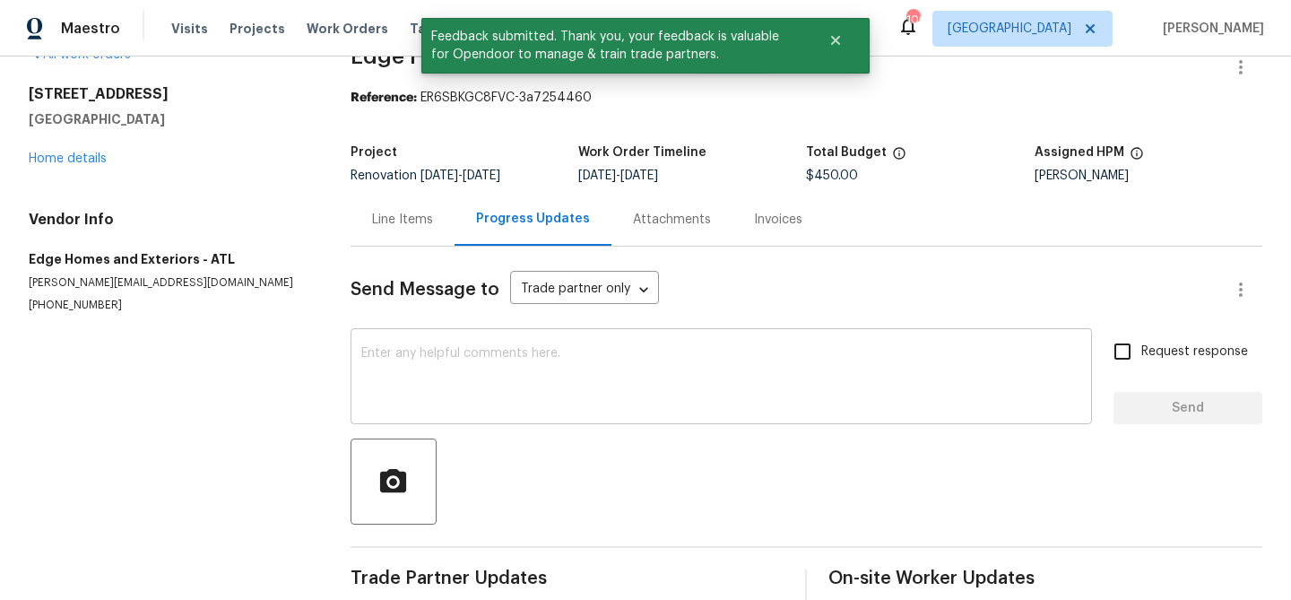
click at [552, 384] on textarea at bounding box center [721, 378] width 720 height 63
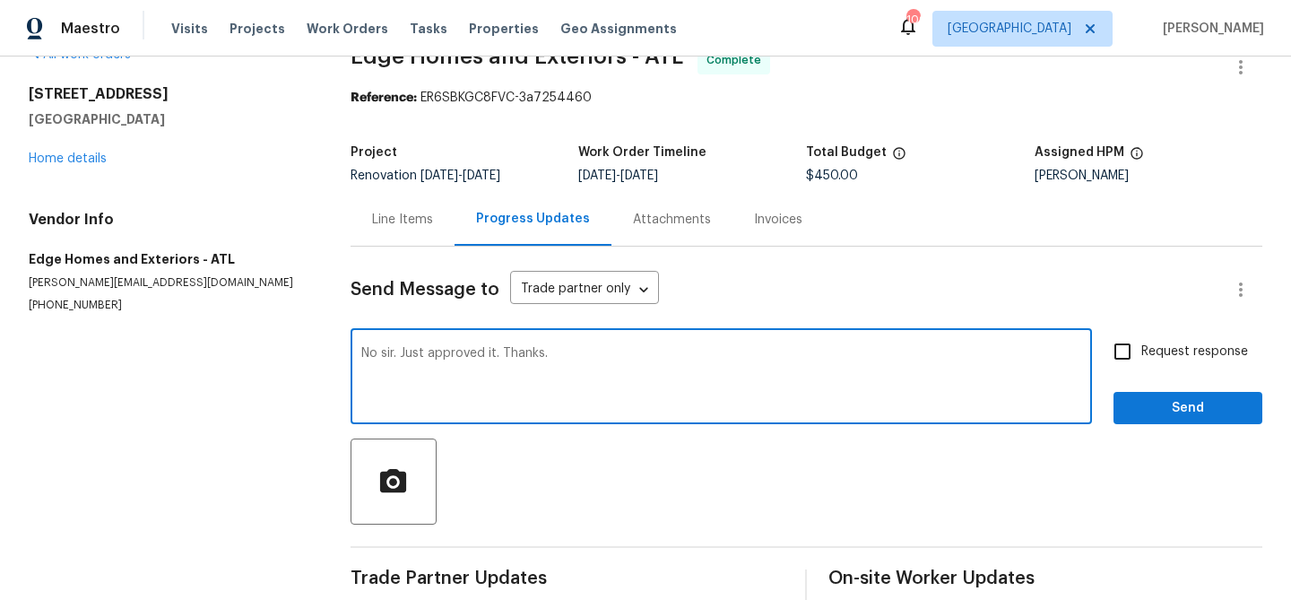
type textarea "No sir. Just approved it. Thanks."
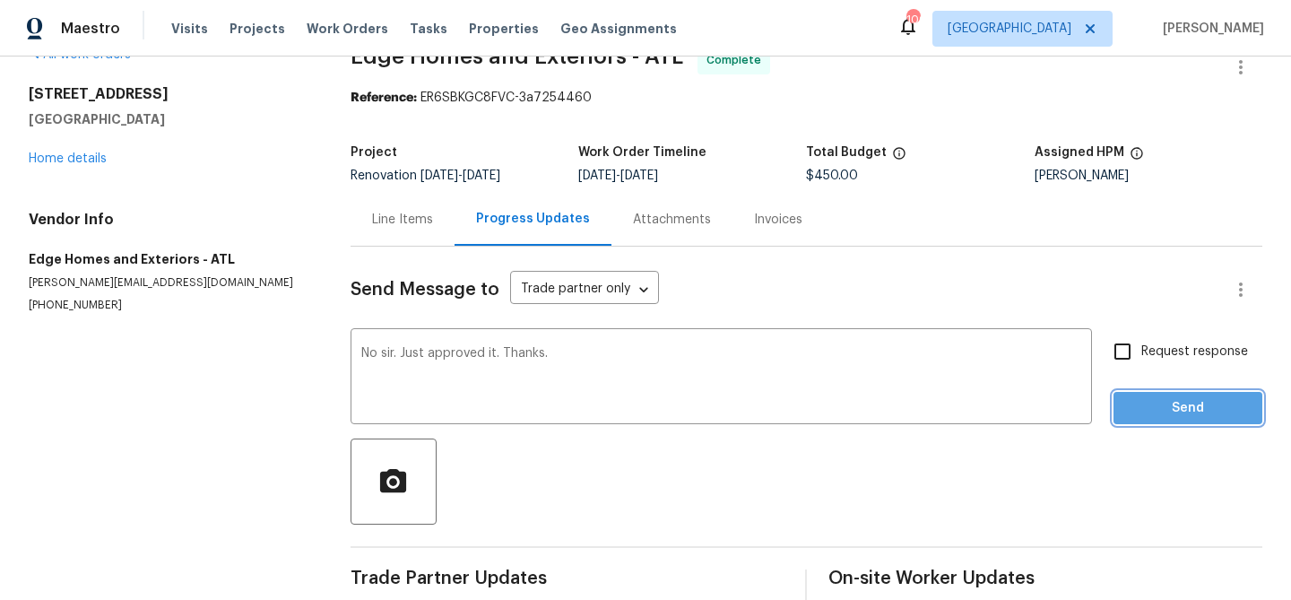
click at [1238, 394] on button "Send" at bounding box center [1187, 408] width 149 height 33
